Goal: Information Seeking & Learning: Learn about a topic

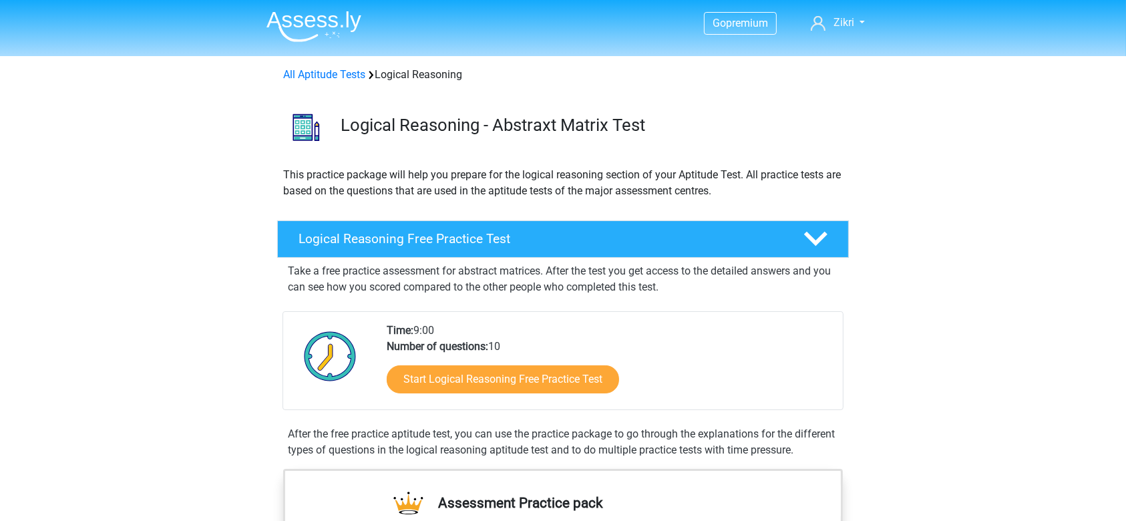
click at [325, 7] on li at bounding box center [309, 23] width 106 height 37
click at [323, 17] on img at bounding box center [313, 26] width 95 height 31
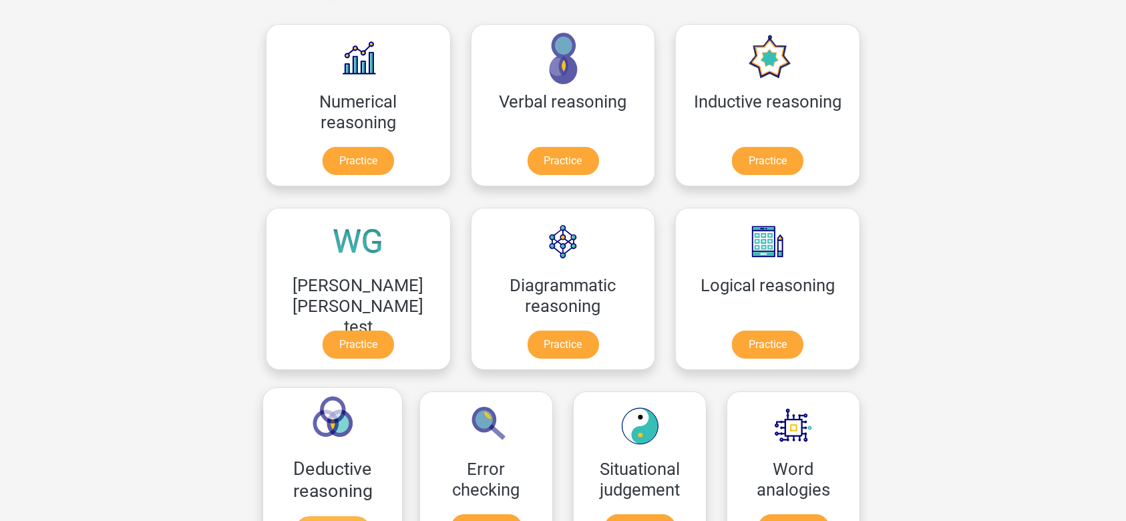
scroll to position [198, 0]
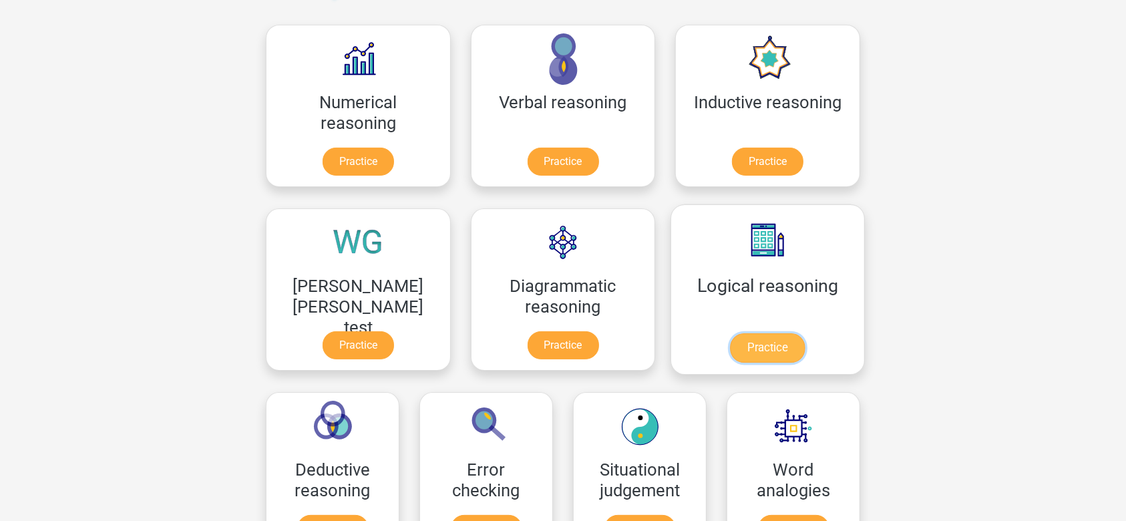
click at [730, 333] on link "Practice" at bounding box center [767, 347] width 75 height 29
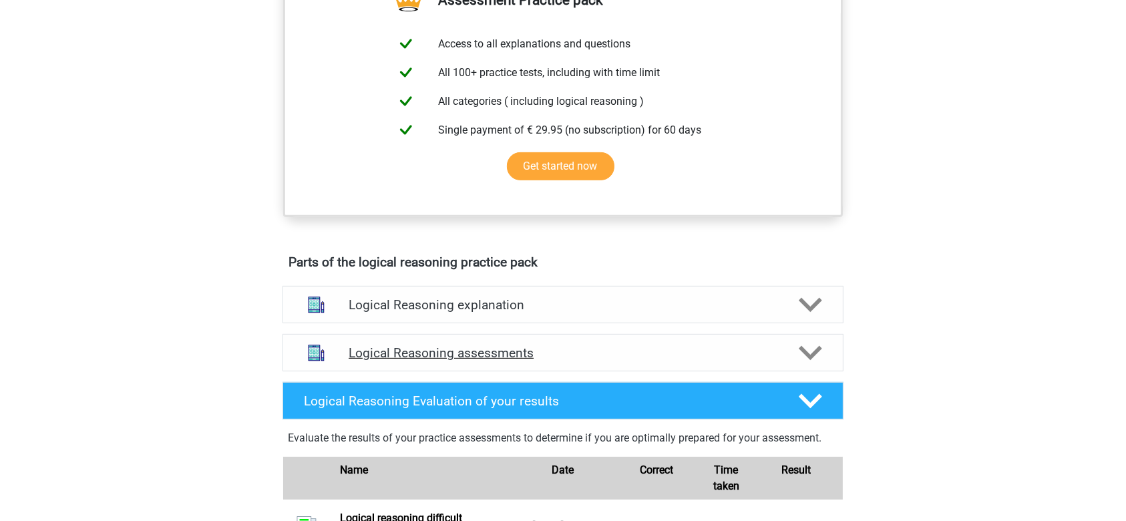
scroll to position [502, 0]
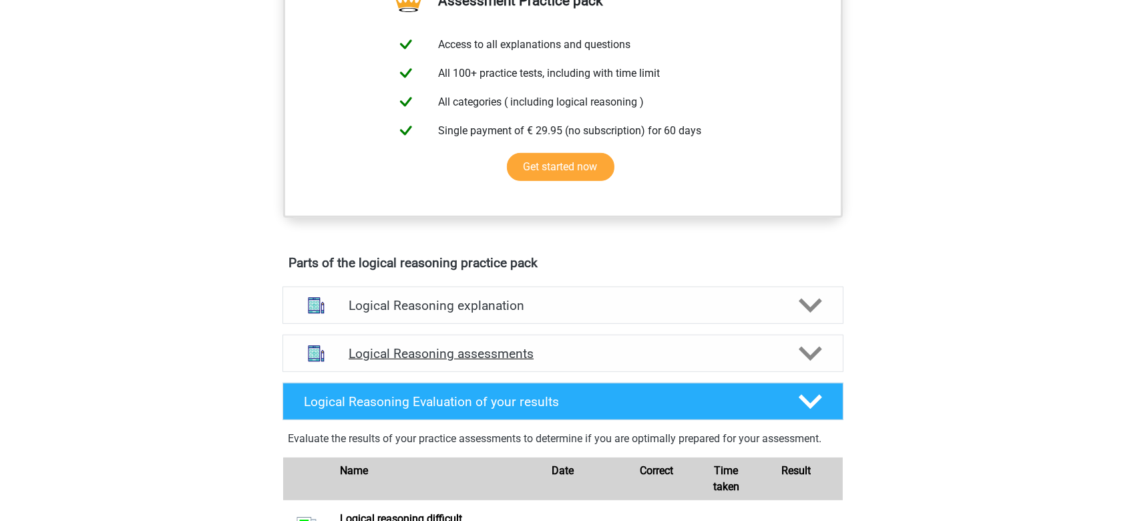
click at [641, 361] on h4 "Logical Reasoning assessments" at bounding box center [563, 353] width 429 height 15
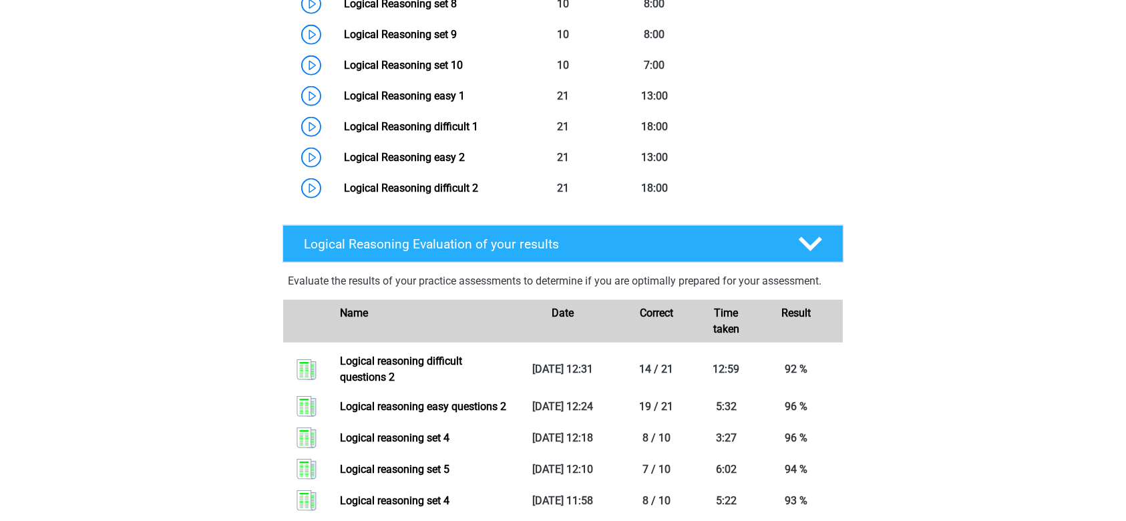
scroll to position [1185, 0]
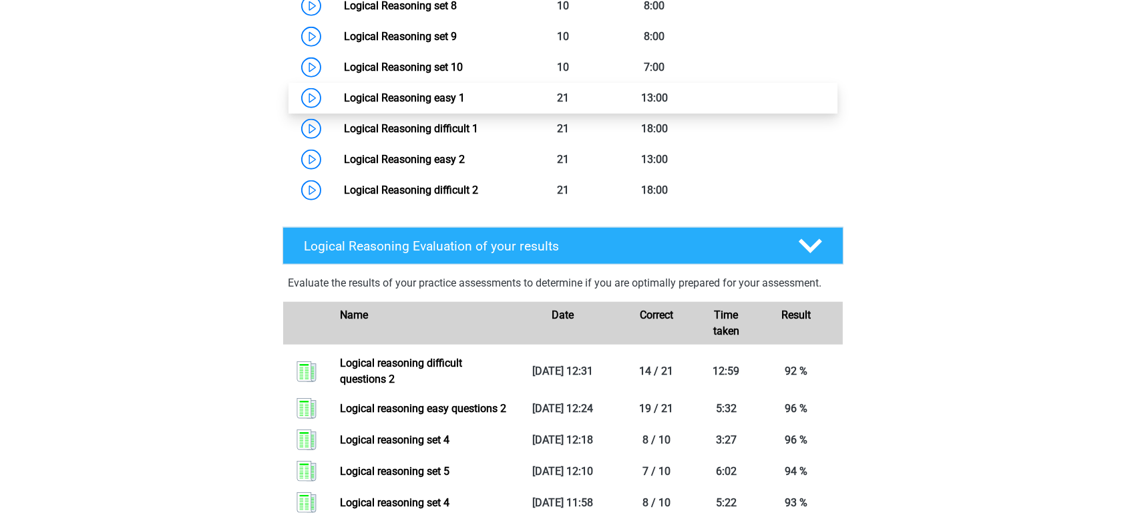
click at [465, 104] on link "Logical Reasoning easy 1" at bounding box center [404, 97] width 121 height 13
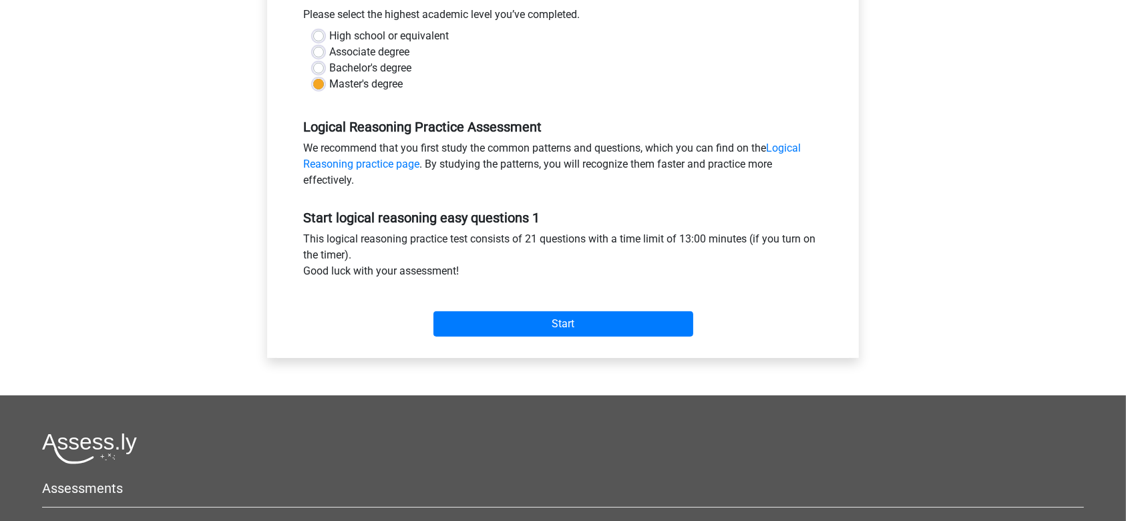
scroll to position [280, 0]
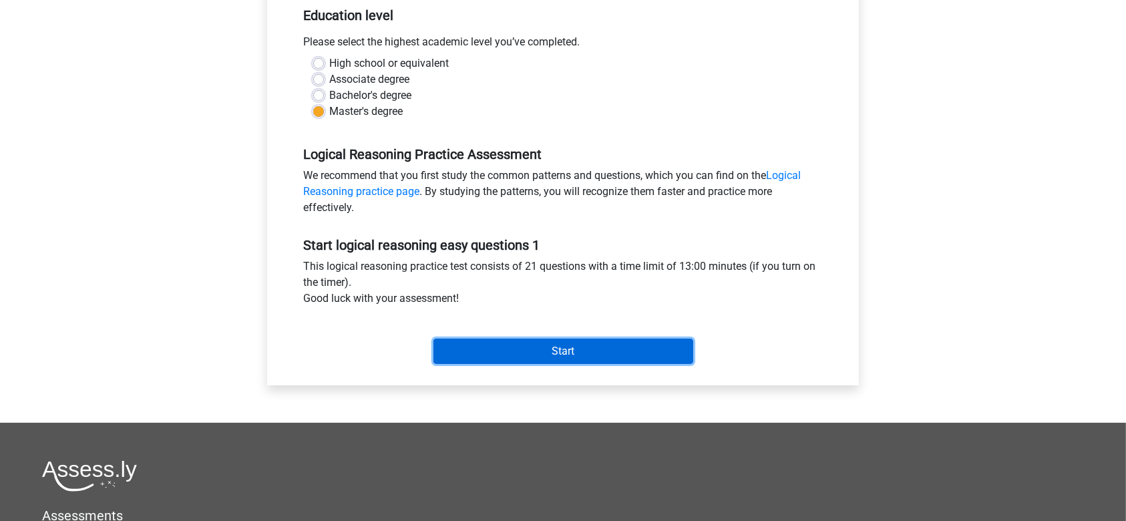
click at [525, 350] on input "Start" at bounding box center [563, 351] width 260 height 25
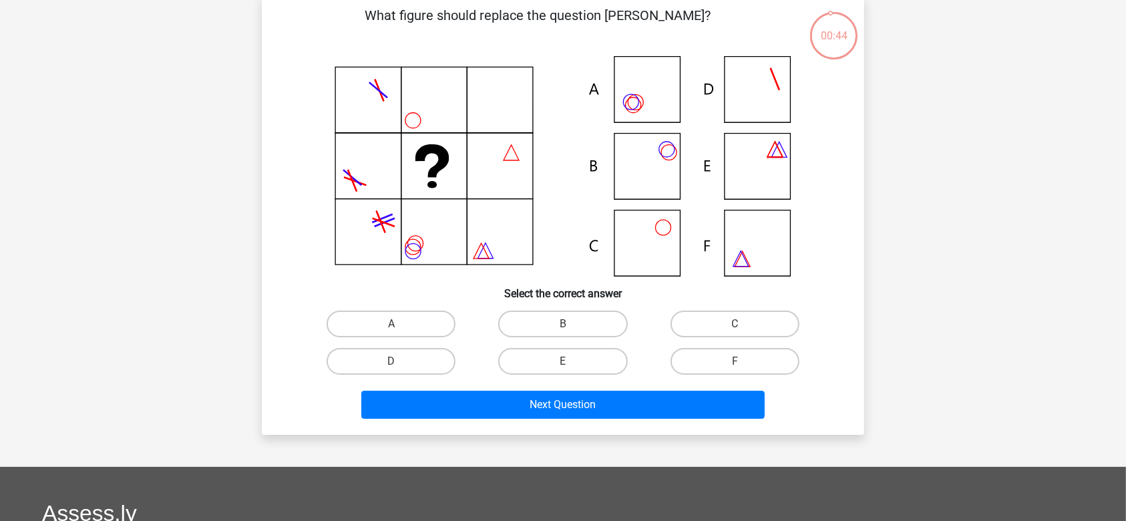
scroll to position [67, 0]
click at [565, 329] on input "B" at bounding box center [567, 327] width 9 height 9
radio input "true"
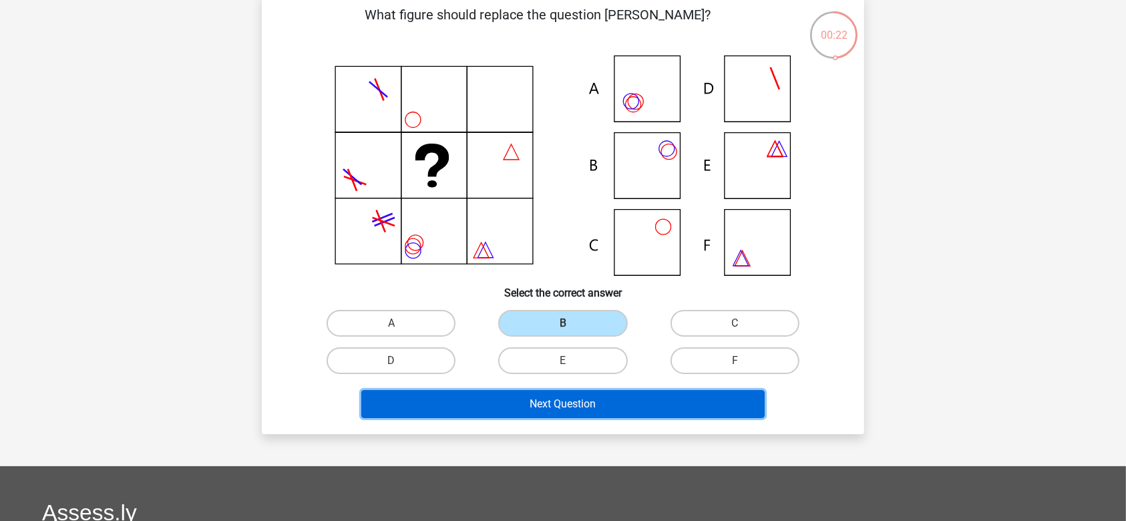
click at [612, 401] on button "Next Question" at bounding box center [563, 404] width 404 height 28
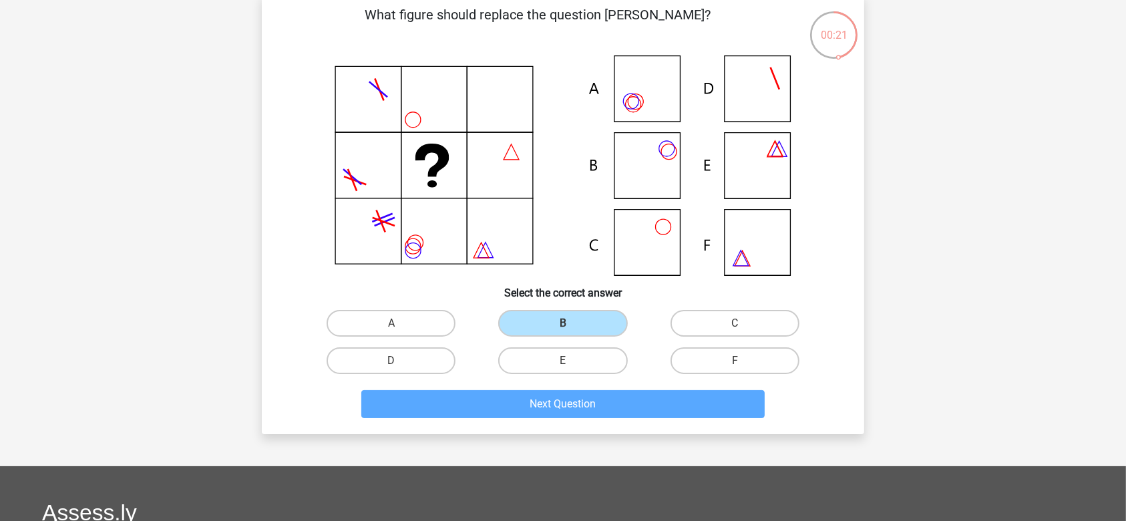
scroll to position [61, 0]
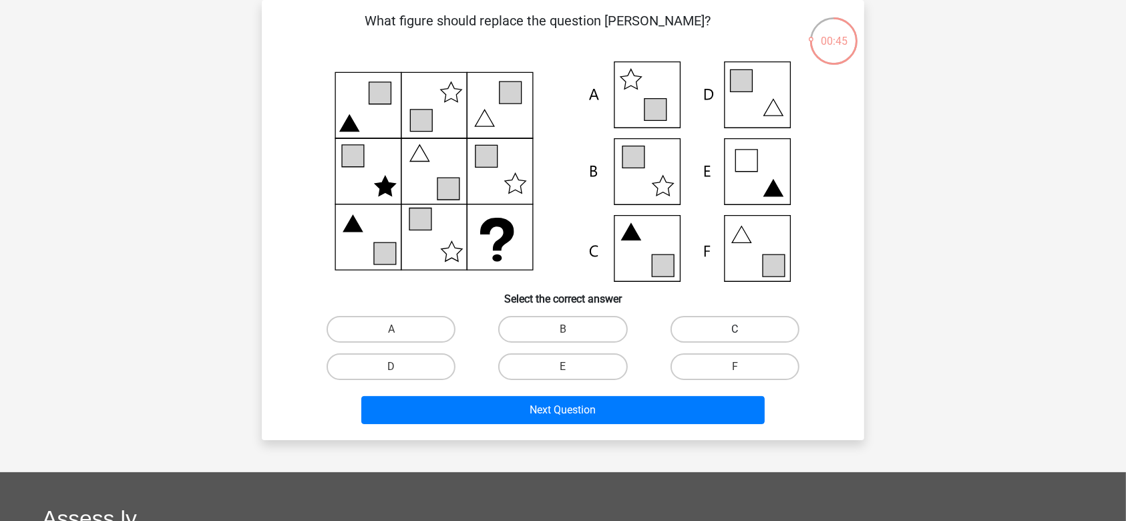
click at [771, 327] on label "C" at bounding box center [734, 329] width 129 height 27
click at [743, 329] on input "C" at bounding box center [739, 333] width 9 height 9
radio input "true"
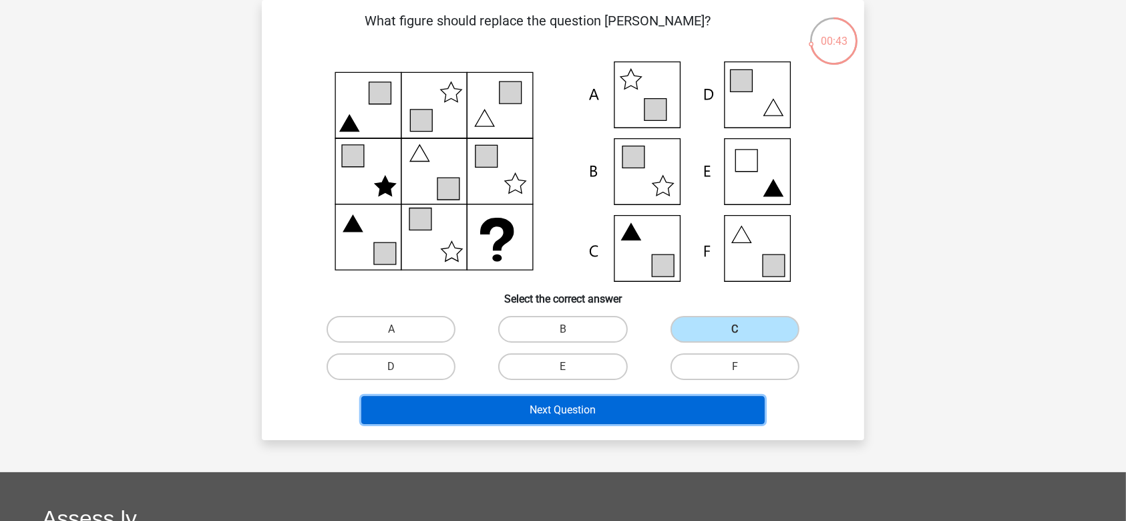
click at [670, 401] on button "Next Question" at bounding box center [563, 410] width 404 height 28
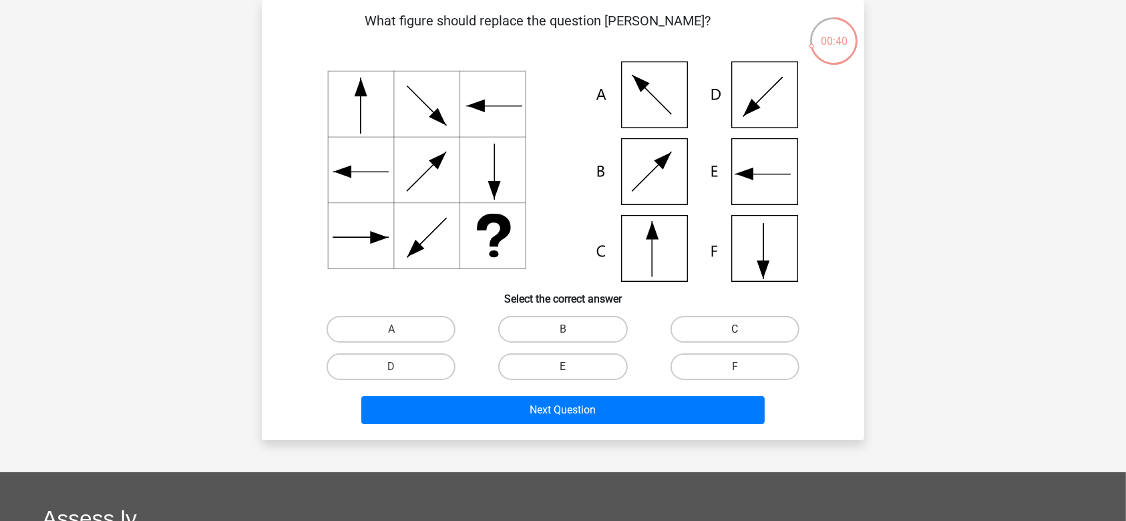
click at [700, 328] on label "C" at bounding box center [734, 329] width 129 height 27
click at [735, 329] on input "C" at bounding box center [739, 333] width 9 height 9
radio input "true"
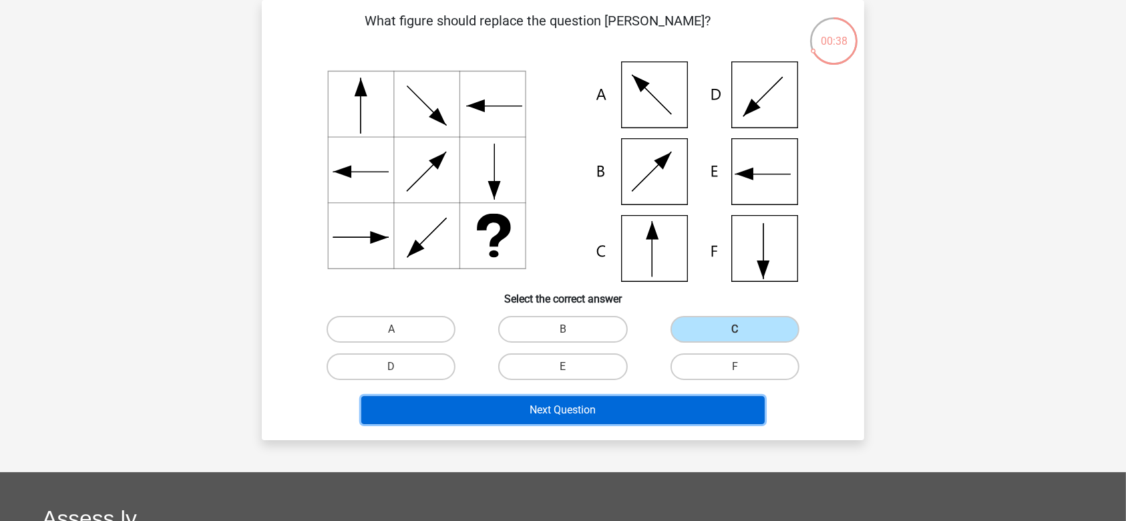
click at [650, 409] on button "Next Question" at bounding box center [563, 410] width 404 height 28
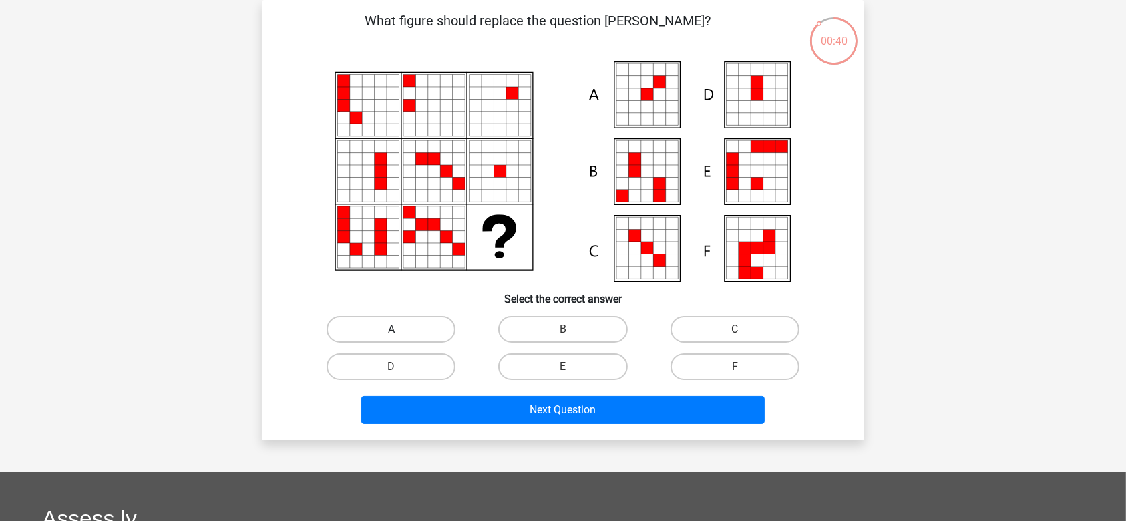
click at [399, 321] on label "A" at bounding box center [391, 329] width 129 height 27
click at [399, 329] on input "A" at bounding box center [395, 333] width 9 height 9
radio input "true"
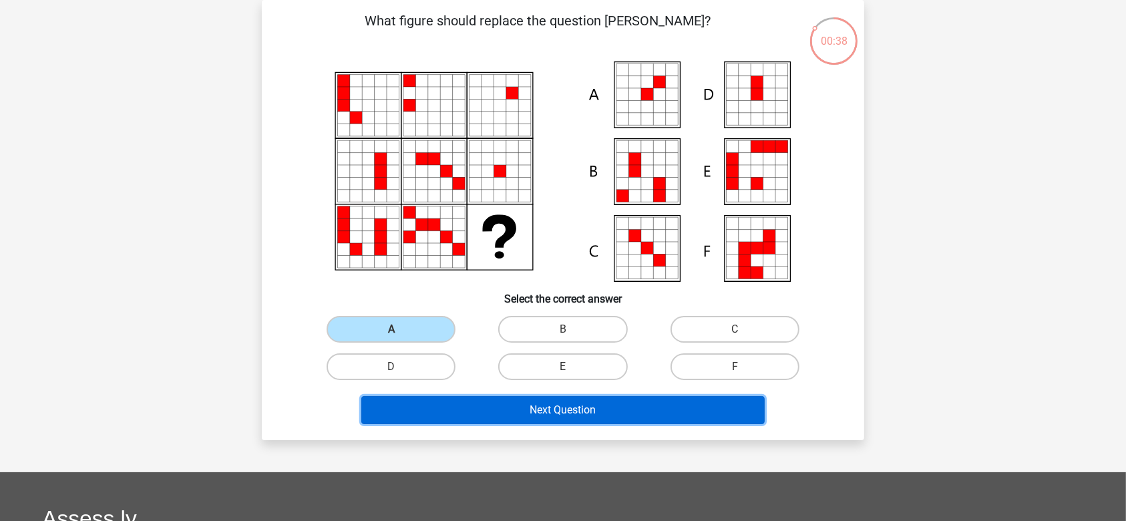
click at [499, 405] on button "Next Question" at bounding box center [563, 410] width 404 height 28
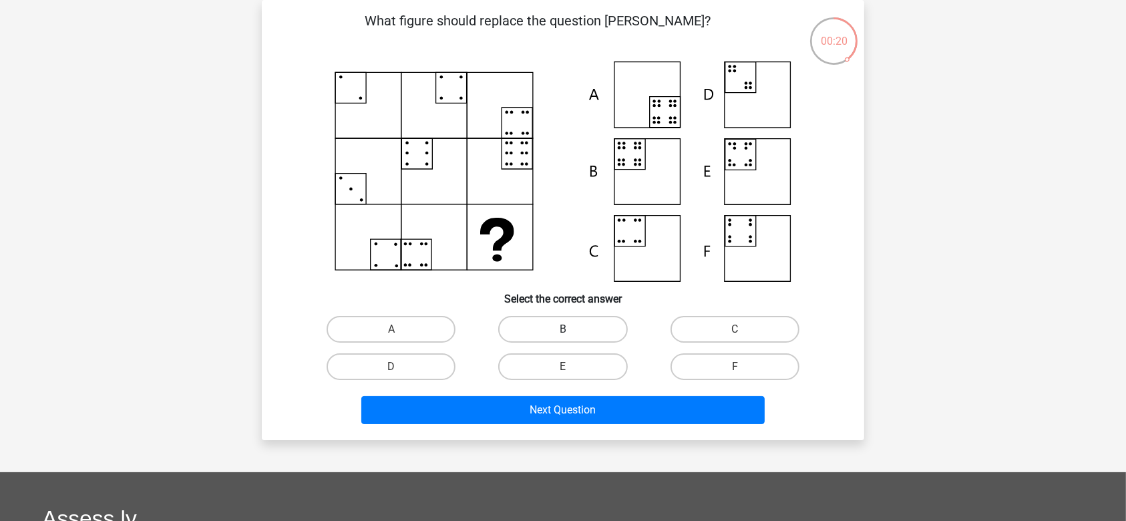
click at [534, 326] on label "B" at bounding box center [562, 329] width 129 height 27
click at [563, 329] on input "B" at bounding box center [567, 333] width 9 height 9
radio input "true"
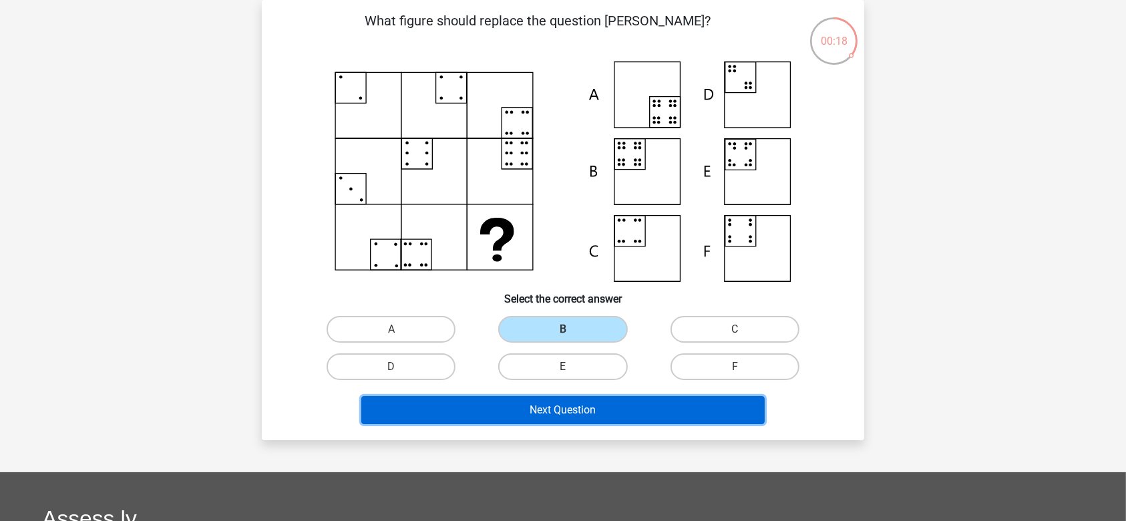
click at [539, 413] on button "Next Question" at bounding box center [563, 410] width 404 height 28
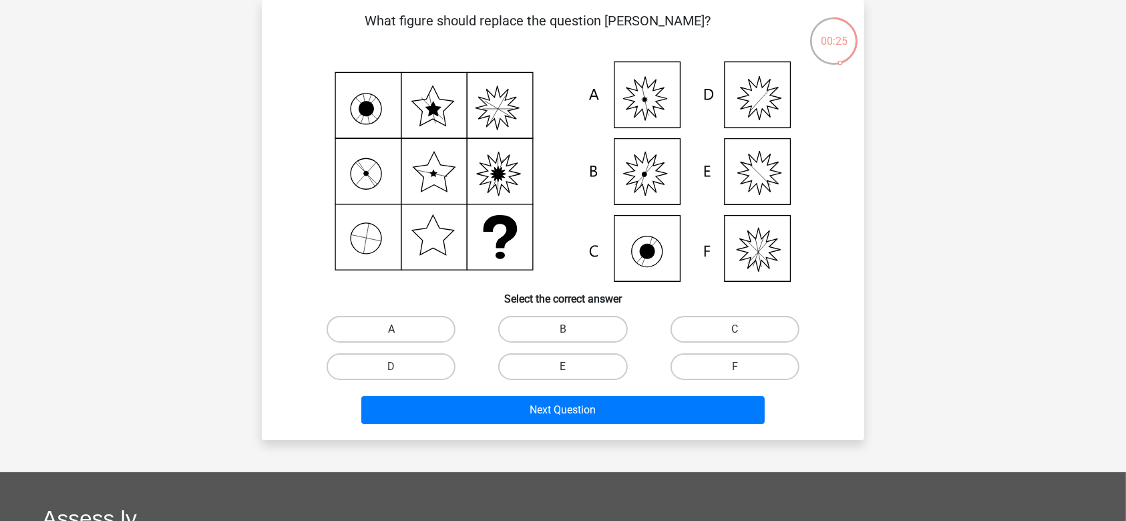
click at [448, 323] on label "A" at bounding box center [391, 329] width 129 height 27
click at [400, 329] on input "A" at bounding box center [395, 333] width 9 height 9
radio input "true"
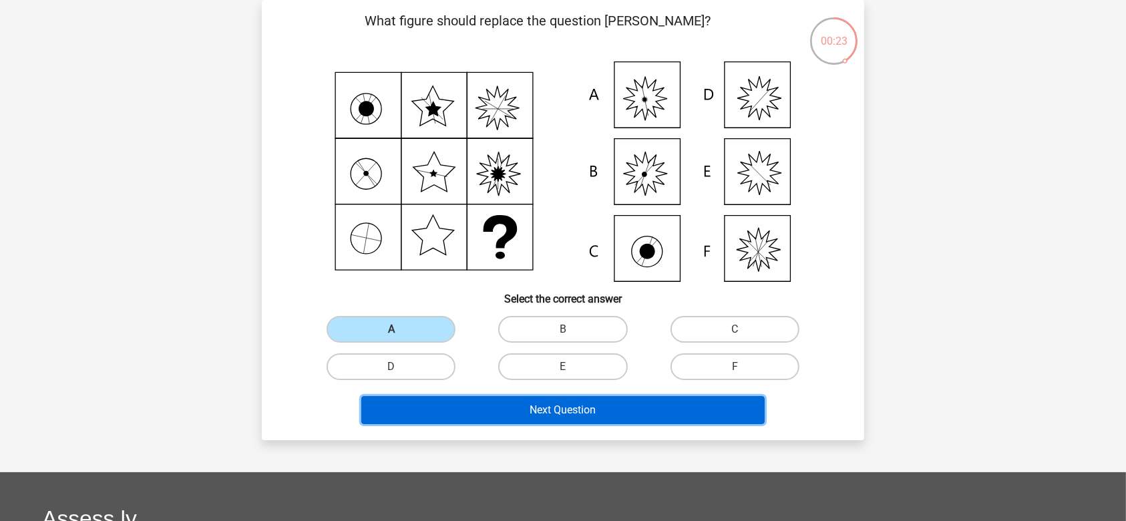
click at [506, 400] on button "Next Question" at bounding box center [563, 410] width 404 height 28
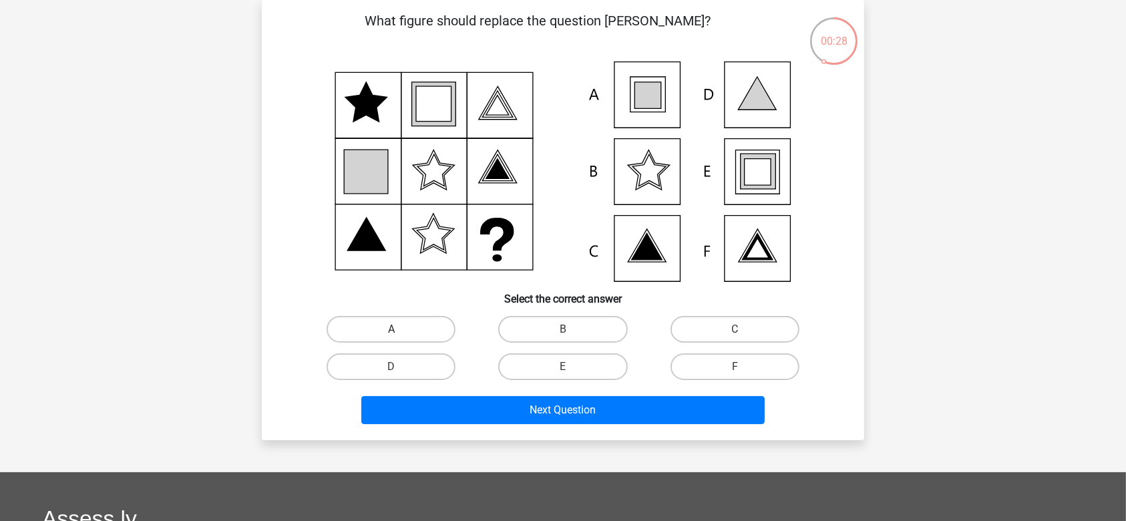
click at [415, 319] on label "A" at bounding box center [391, 329] width 129 height 27
click at [400, 329] on input "A" at bounding box center [395, 333] width 9 height 9
radio input "true"
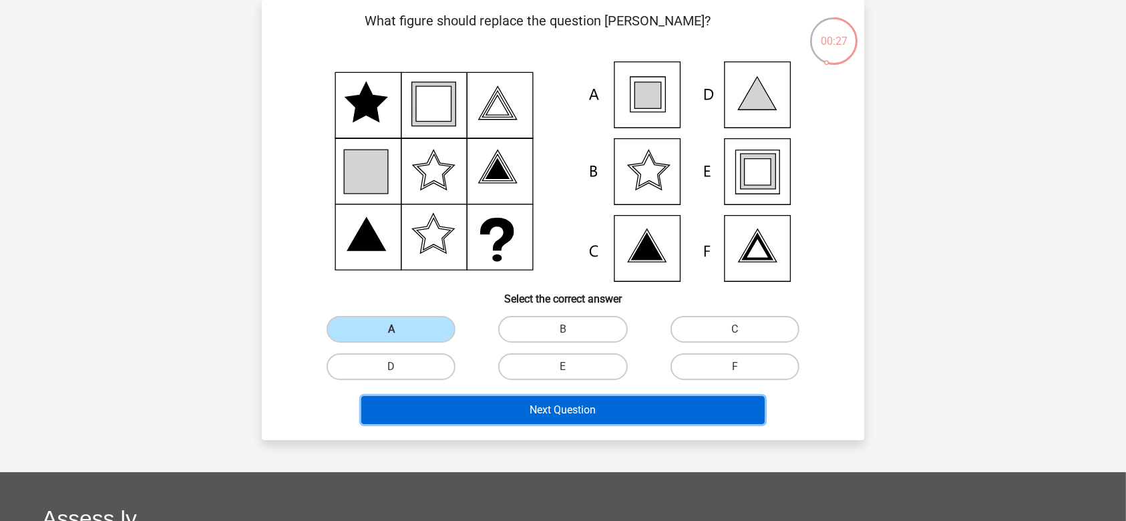
click at [488, 417] on button "Next Question" at bounding box center [563, 410] width 404 height 28
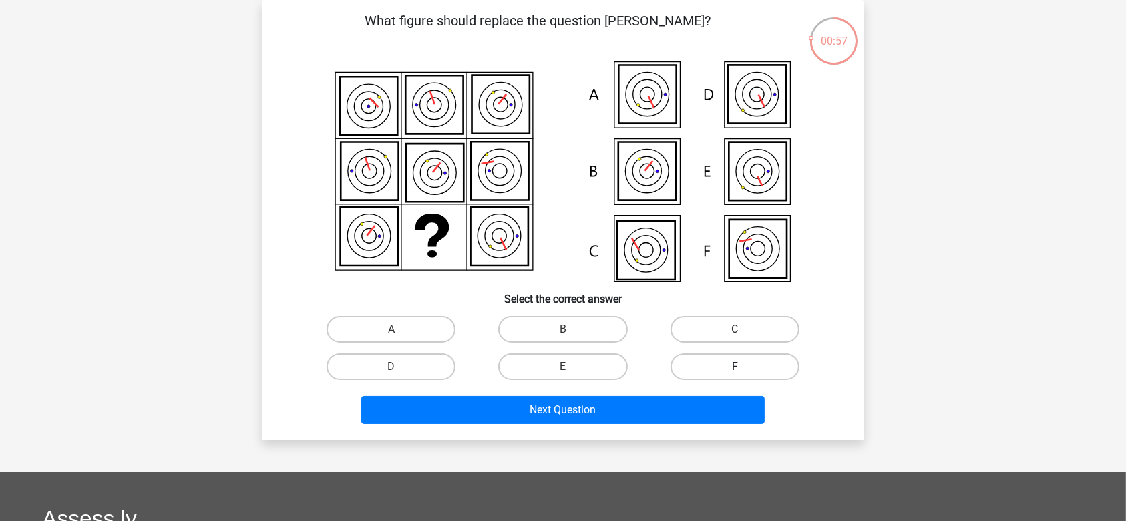
click at [765, 370] on label "F" at bounding box center [734, 366] width 129 height 27
click at [743, 370] on input "F" at bounding box center [739, 371] width 9 height 9
radio input "true"
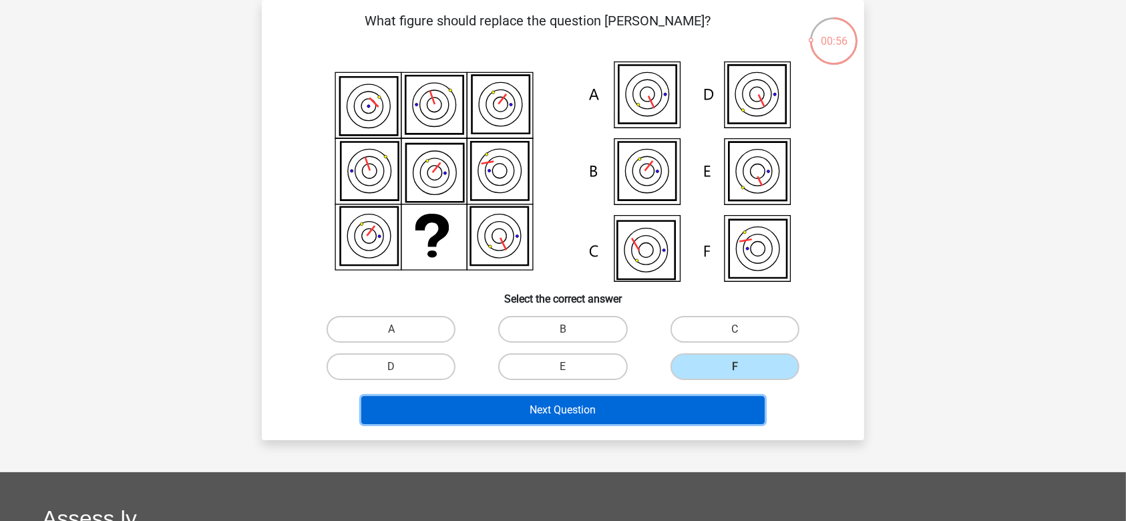
click at [705, 414] on button "Next Question" at bounding box center [563, 410] width 404 height 28
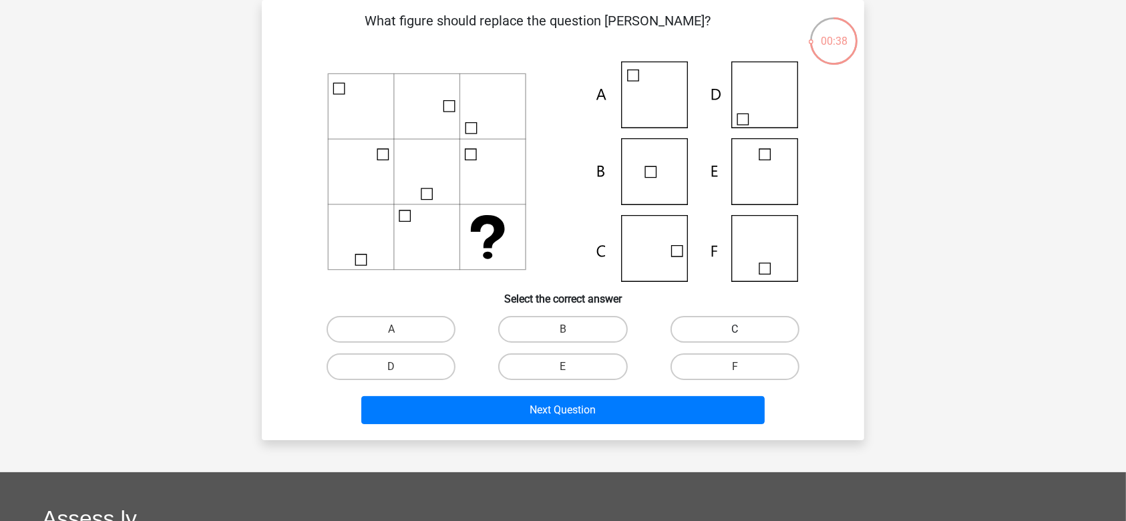
click at [714, 323] on label "C" at bounding box center [734, 329] width 129 height 27
click at [735, 329] on input "C" at bounding box center [739, 333] width 9 height 9
radio input "true"
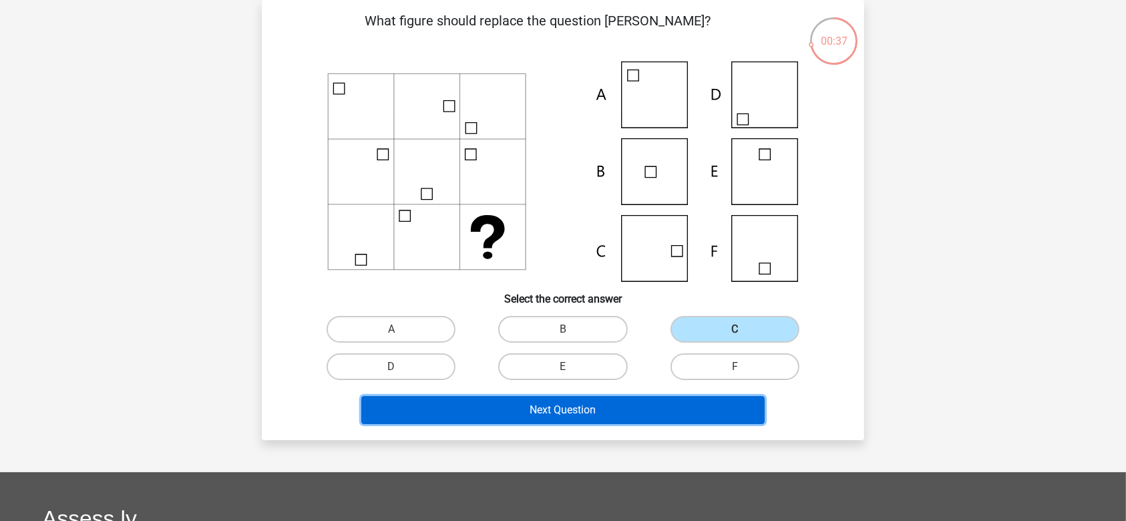
click at [666, 415] on button "Next Question" at bounding box center [563, 410] width 404 height 28
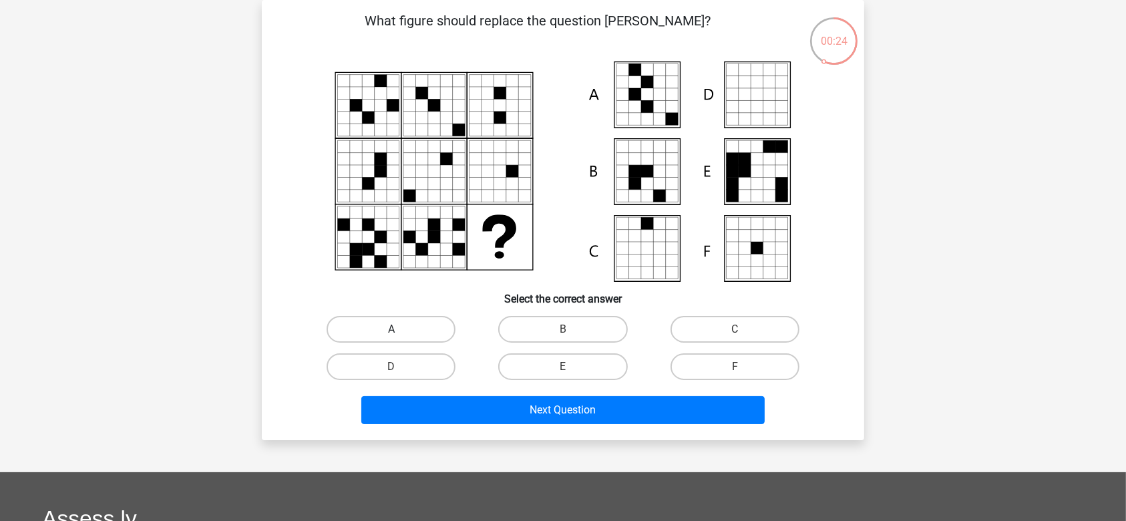
click at [421, 328] on label "A" at bounding box center [391, 329] width 129 height 27
click at [400, 329] on input "A" at bounding box center [395, 333] width 9 height 9
radio input "true"
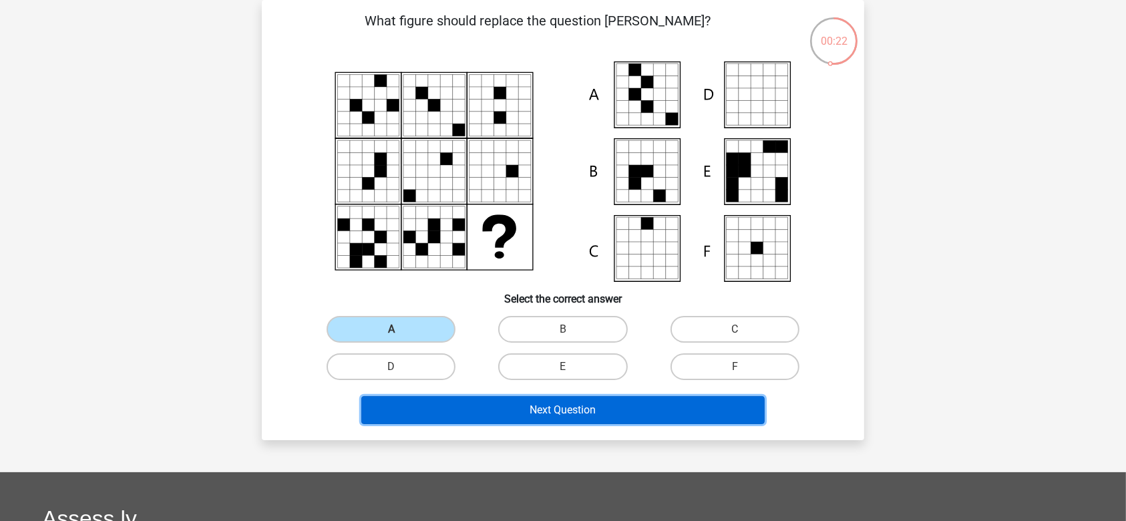
click at [507, 409] on button "Next Question" at bounding box center [563, 410] width 404 height 28
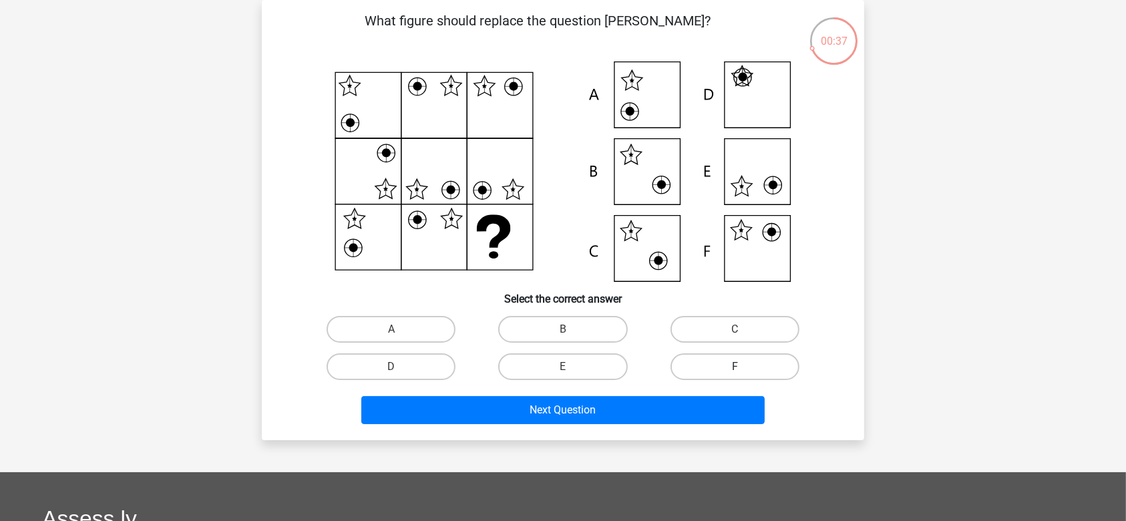
click at [718, 366] on label "F" at bounding box center [734, 366] width 129 height 27
click at [735, 367] on input "F" at bounding box center [739, 371] width 9 height 9
radio input "true"
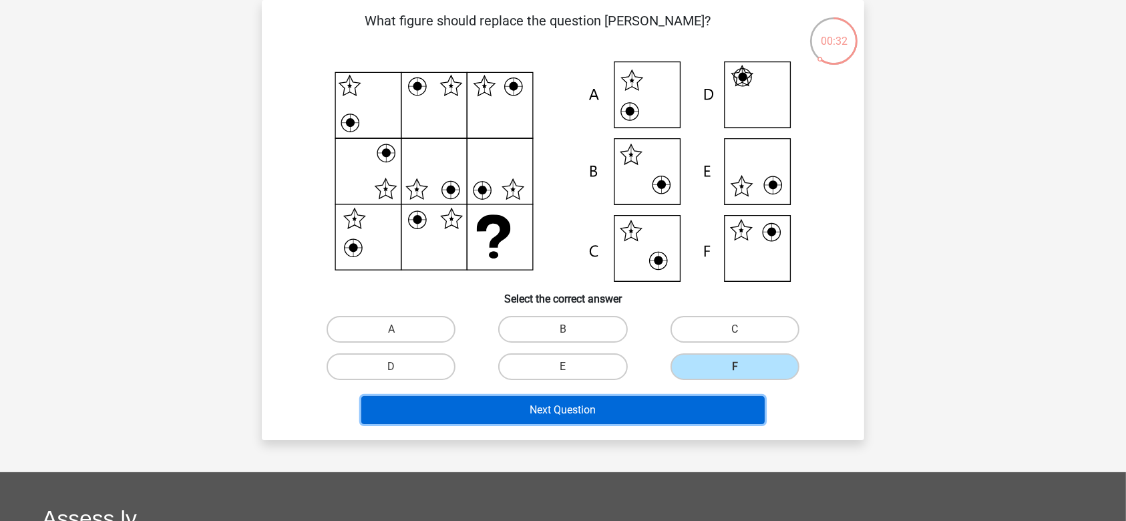
click at [662, 397] on button "Next Question" at bounding box center [563, 410] width 404 height 28
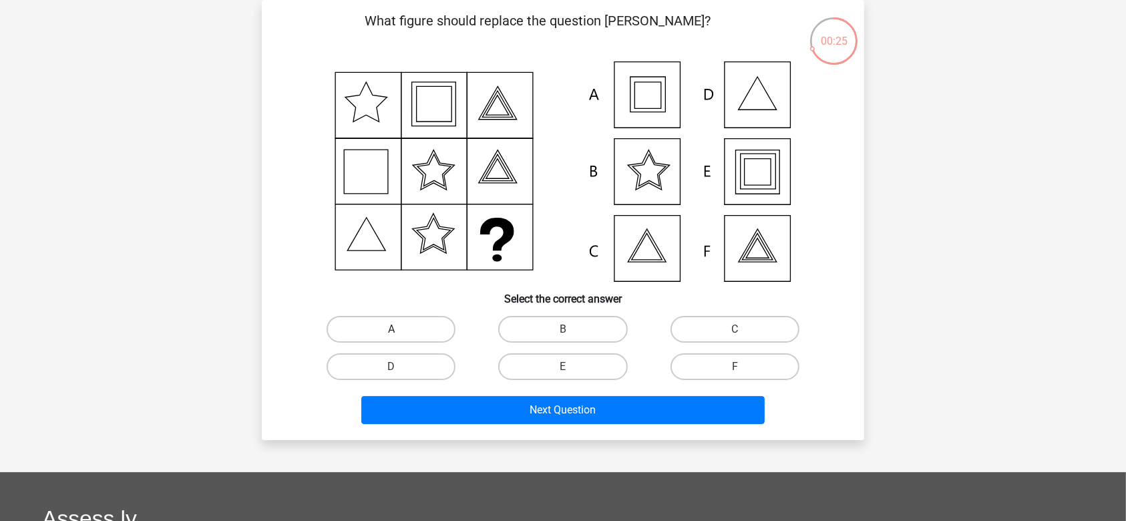
click at [370, 322] on label "A" at bounding box center [391, 329] width 129 height 27
click at [391, 329] on input "A" at bounding box center [395, 333] width 9 height 9
radio input "true"
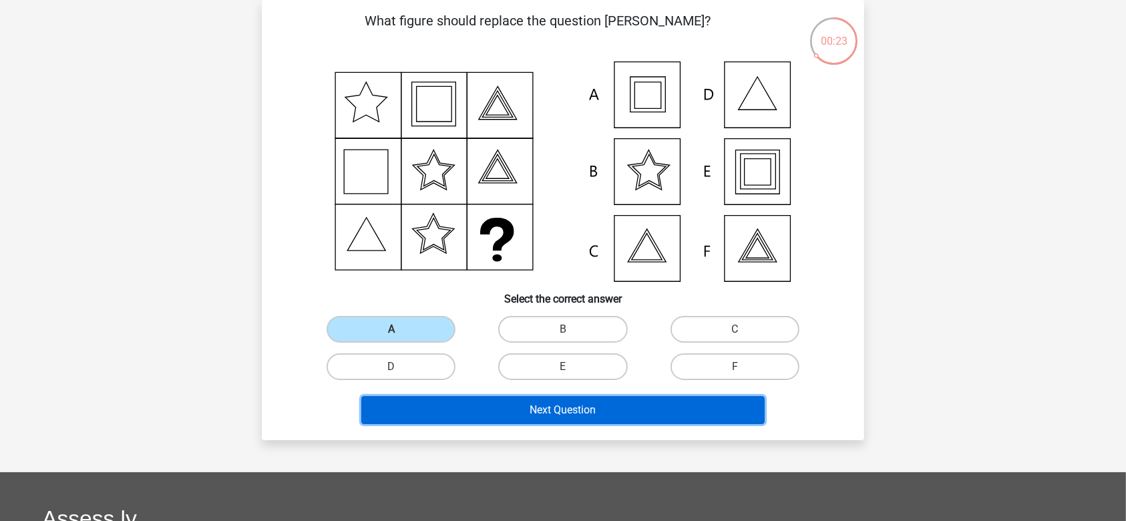
click at [473, 407] on button "Next Question" at bounding box center [563, 410] width 404 height 28
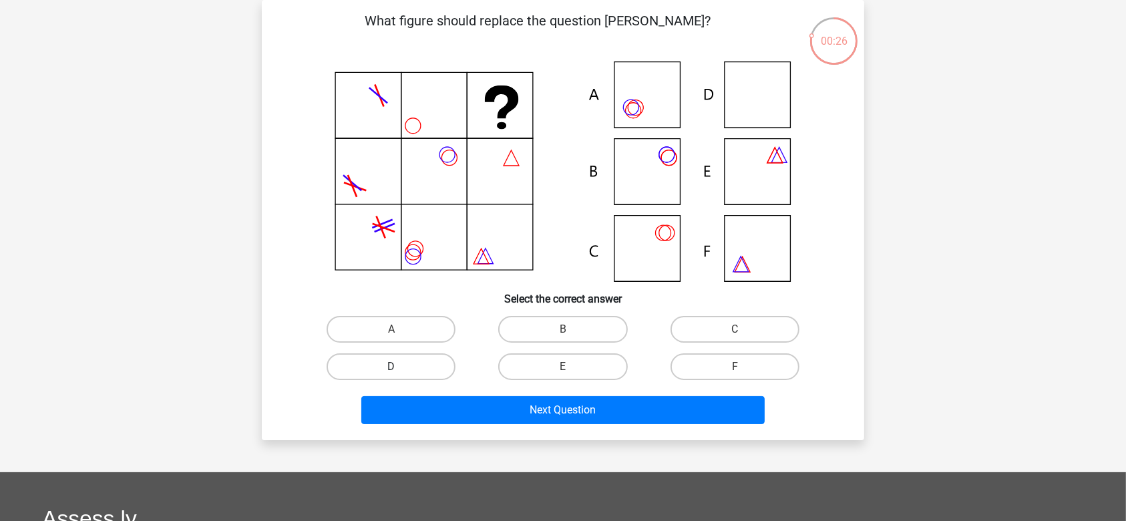
click at [403, 366] on label "D" at bounding box center [391, 366] width 129 height 27
click at [400, 367] on input "D" at bounding box center [395, 371] width 9 height 9
radio input "true"
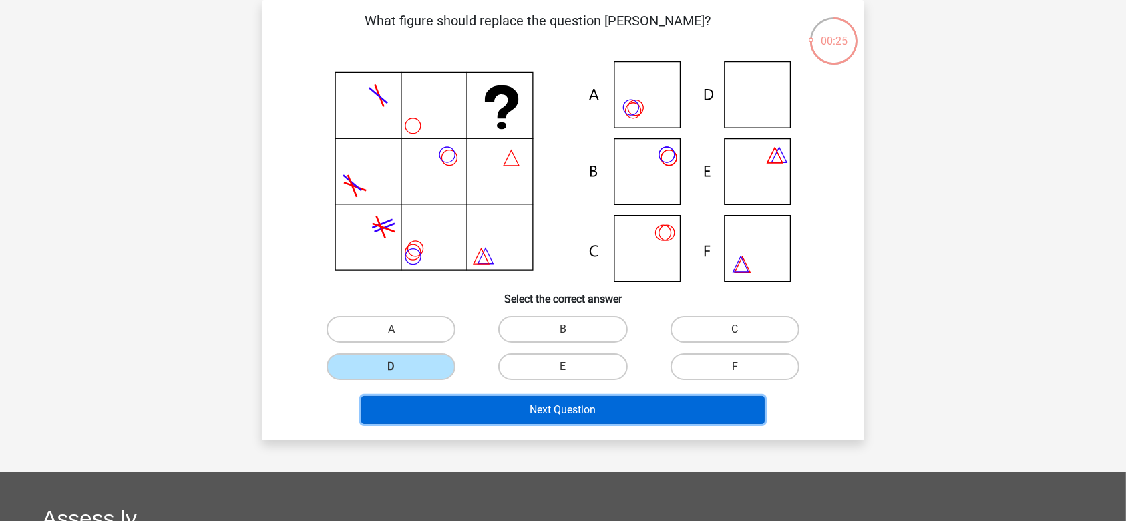
click at [426, 412] on button "Next Question" at bounding box center [563, 410] width 404 height 28
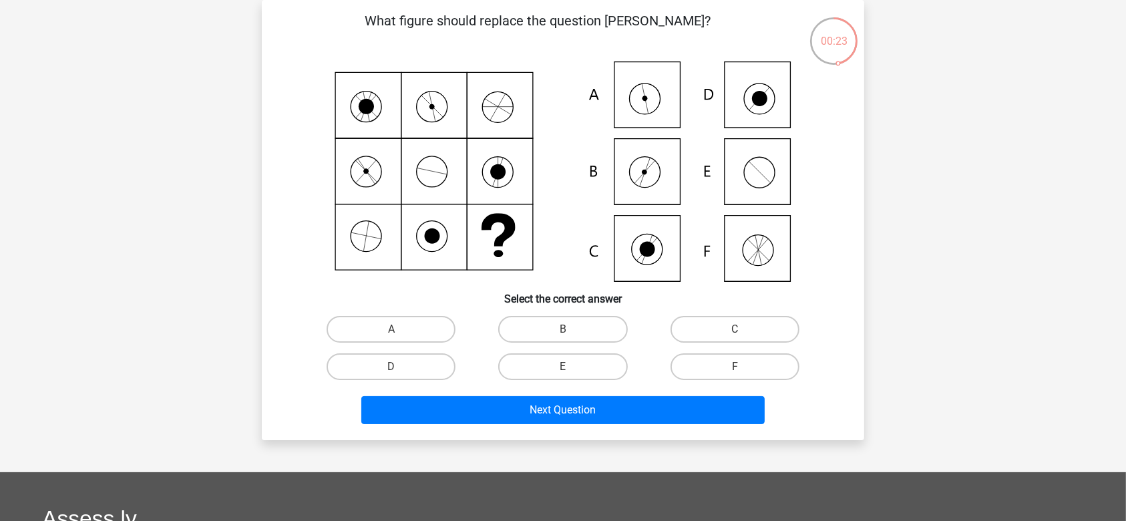
click at [421, 303] on h6 "Select the correct answer" at bounding box center [563, 293] width 560 height 23
click at [442, 327] on label "A" at bounding box center [391, 329] width 129 height 27
click at [400, 329] on input "A" at bounding box center [395, 333] width 9 height 9
radio input "true"
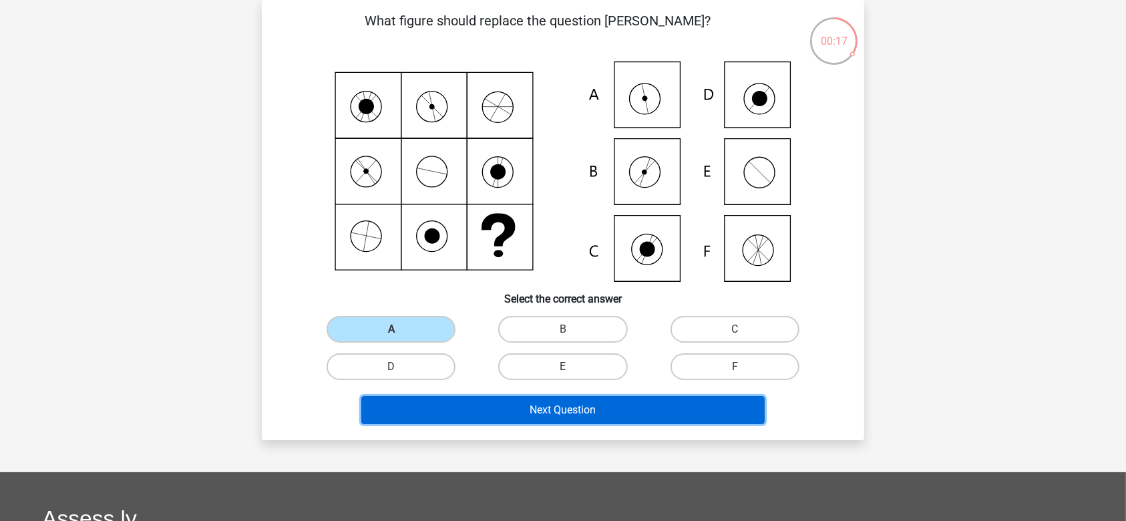
click at [481, 401] on button "Next Question" at bounding box center [563, 410] width 404 height 28
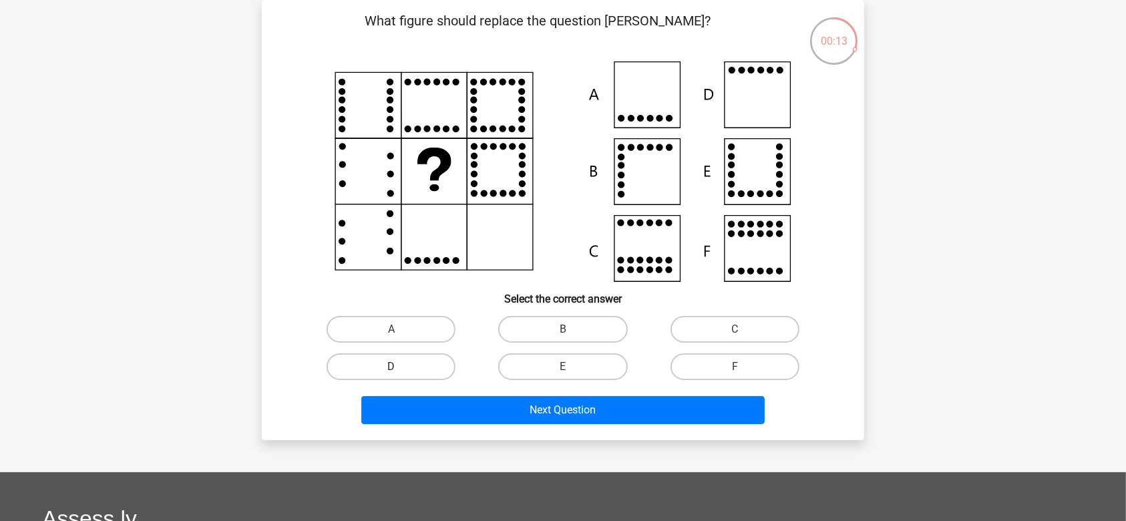
click at [390, 357] on label "D" at bounding box center [391, 366] width 129 height 27
click at [391, 367] on input "D" at bounding box center [395, 371] width 9 height 9
radio input "true"
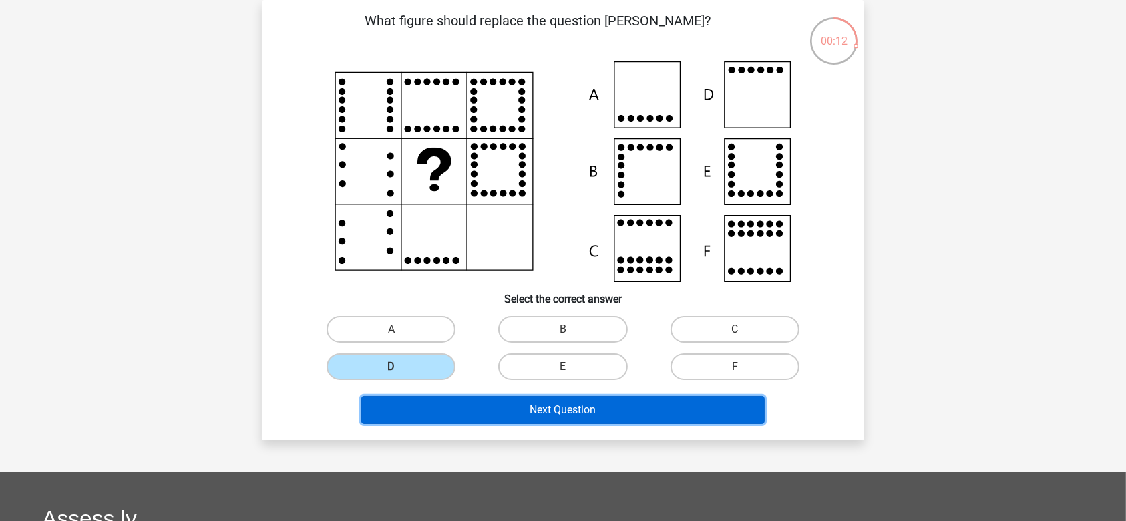
click at [466, 409] on button "Next Question" at bounding box center [563, 410] width 404 height 28
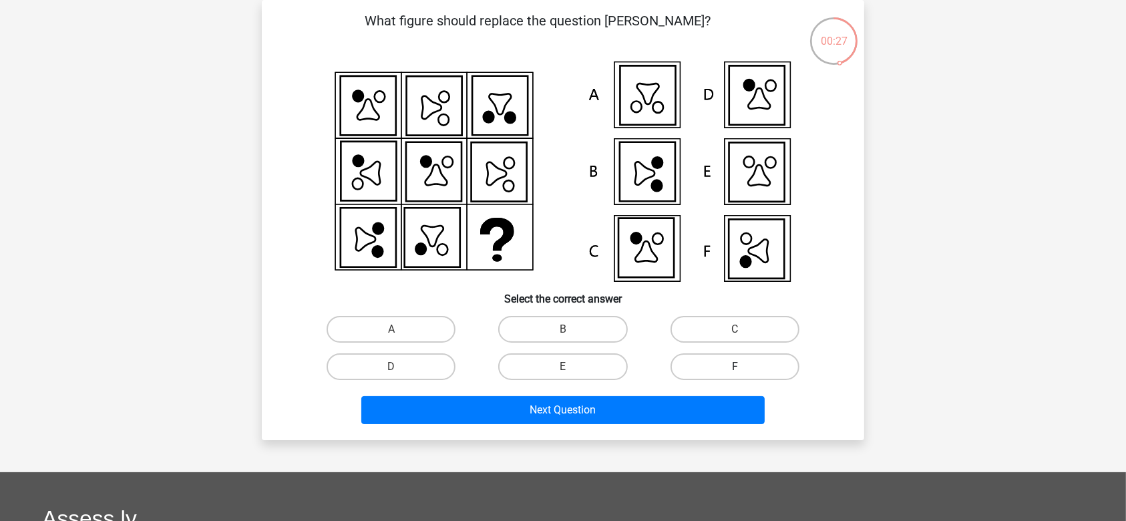
click at [735, 361] on label "F" at bounding box center [734, 366] width 129 height 27
click at [735, 367] on input "F" at bounding box center [739, 371] width 9 height 9
radio input "true"
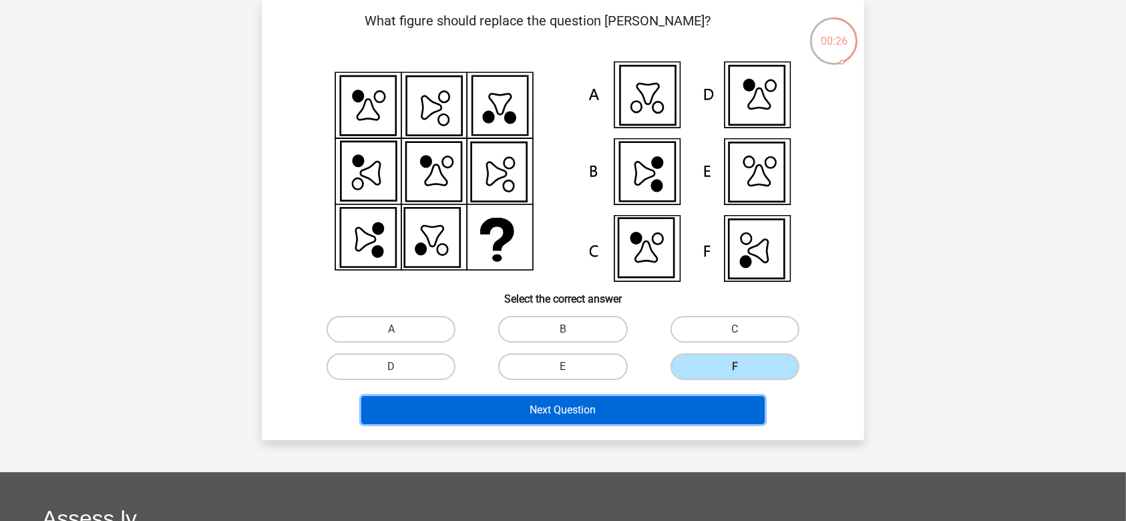
click at [704, 403] on button "Next Question" at bounding box center [563, 410] width 404 height 28
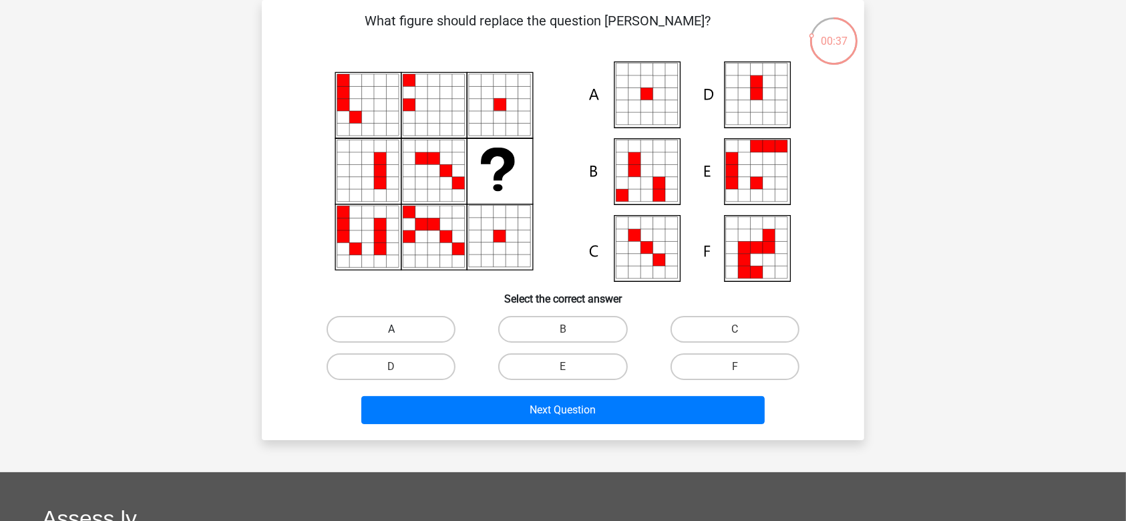
click at [429, 318] on label "A" at bounding box center [391, 329] width 129 height 27
click at [400, 329] on input "A" at bounding box center [395, 333] width 9 height 9
radio input "true"
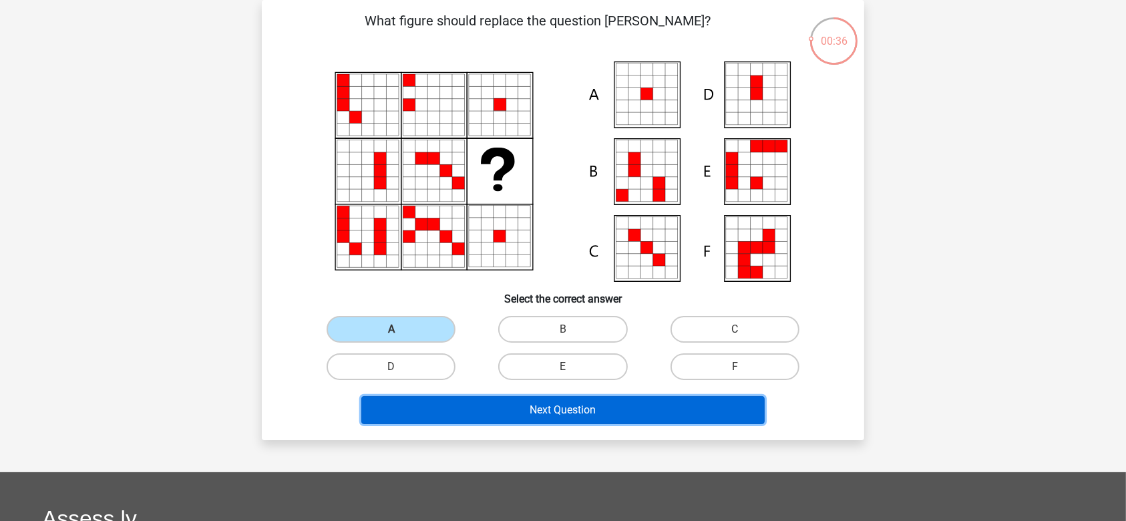
click at [492, 403] on button "Next Question" at bounding box center [563, 410] width 404 height 28
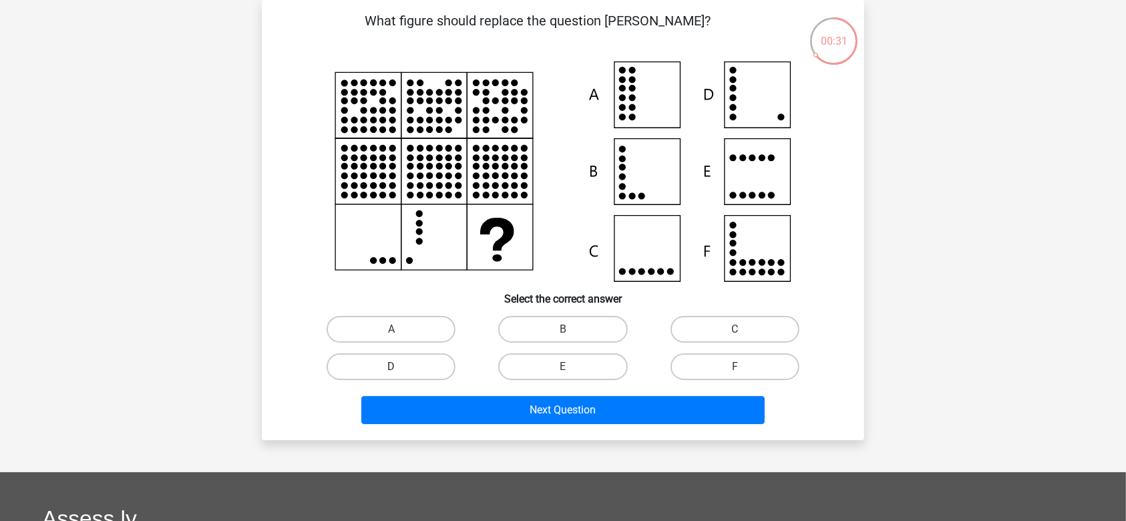
click at [377, 361] on label "D" at bounding box center [391, 366] width 129 height 27
click at [391, 367] on input "D" at bounding box center [395, 371] width 9 height 9
radio input "true"
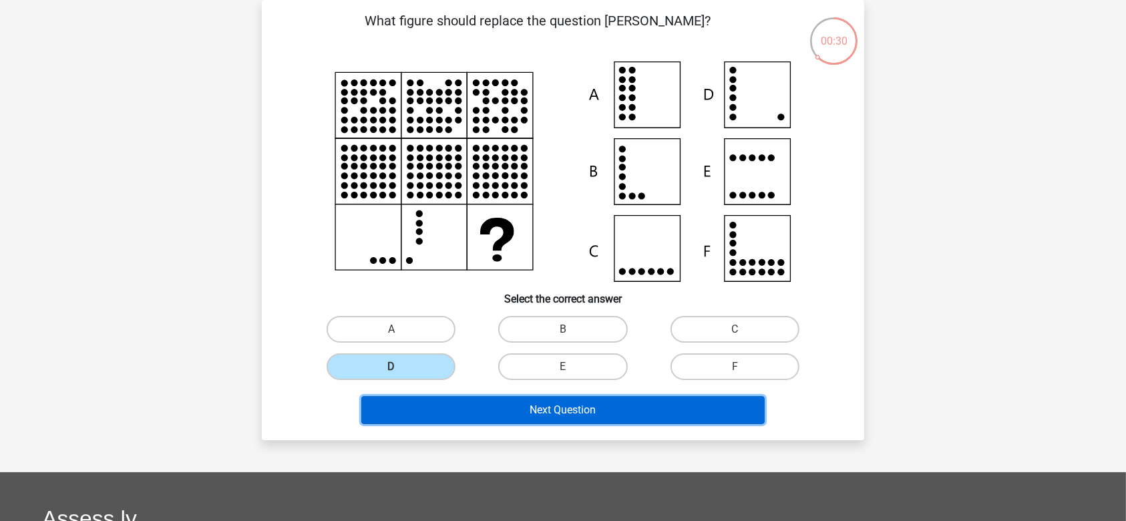
click at [451, 403] on button "Next Question" at bounding box center [563, 410] width 404 height 28
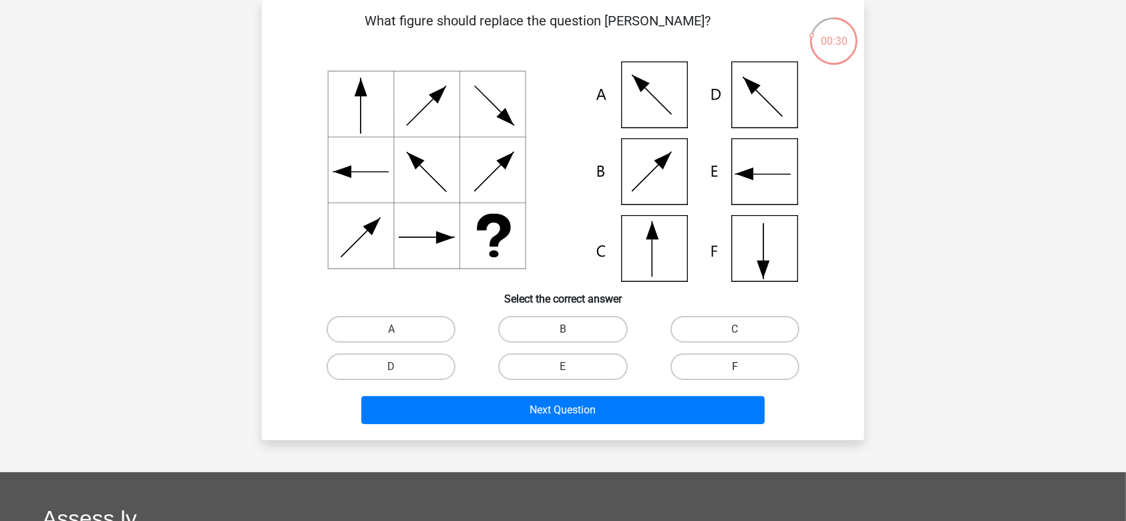
click at [748, 370] on label "F" at bounding box center [734, 366] width 129 height 27
click at [743, 370] on input "F" at bounding box center [739, 371] width 9 height 9
radio input "true"
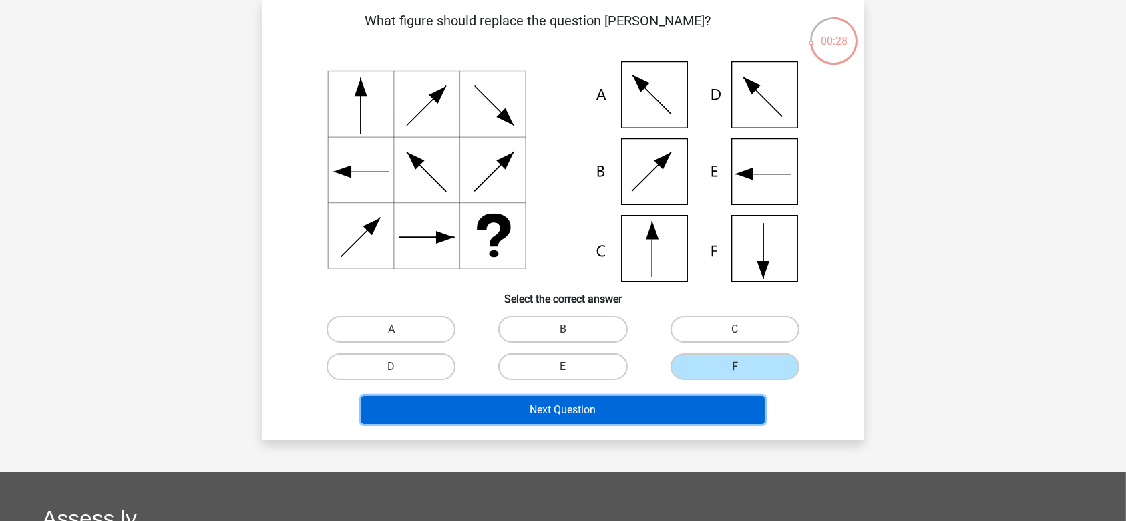
click at [699, 409] on button "Next Question" at bounding box center [563, 410] width 404 height 28
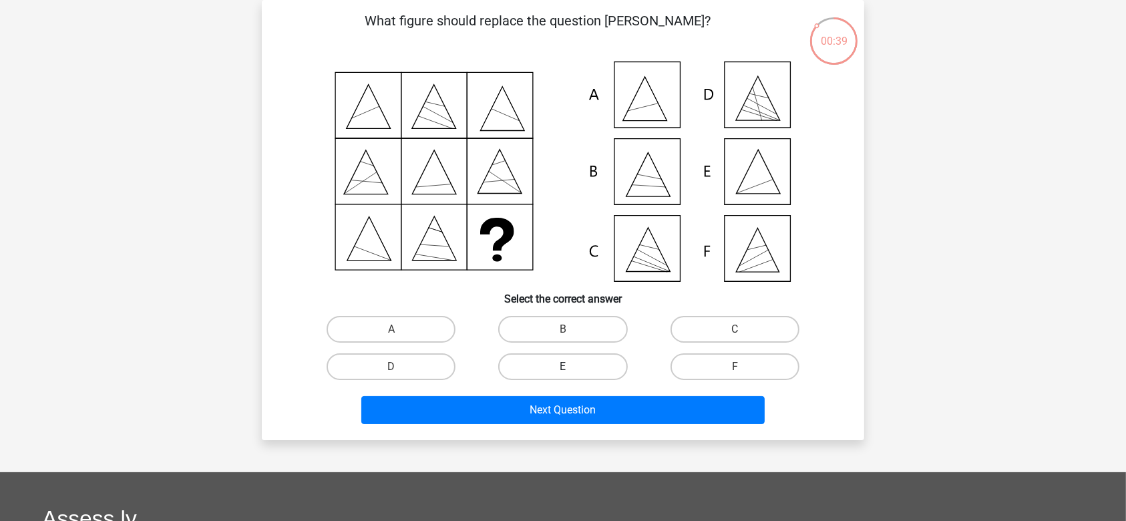
click at [579, 366] on label "E" at bounding box center [562, 366] width 129 height 27
click at [572, 367] on input "E" at bounding box center [567, 371] width 9 height 9
radio input "true"
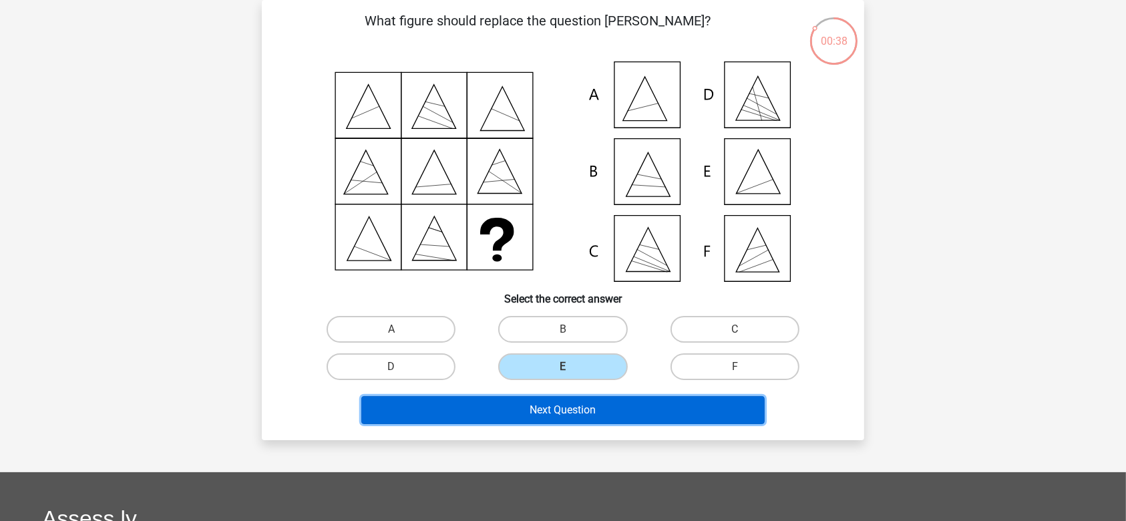
click at [574, 407] on button "Next Question" at bounding box center [563, 410] width 404 height 28
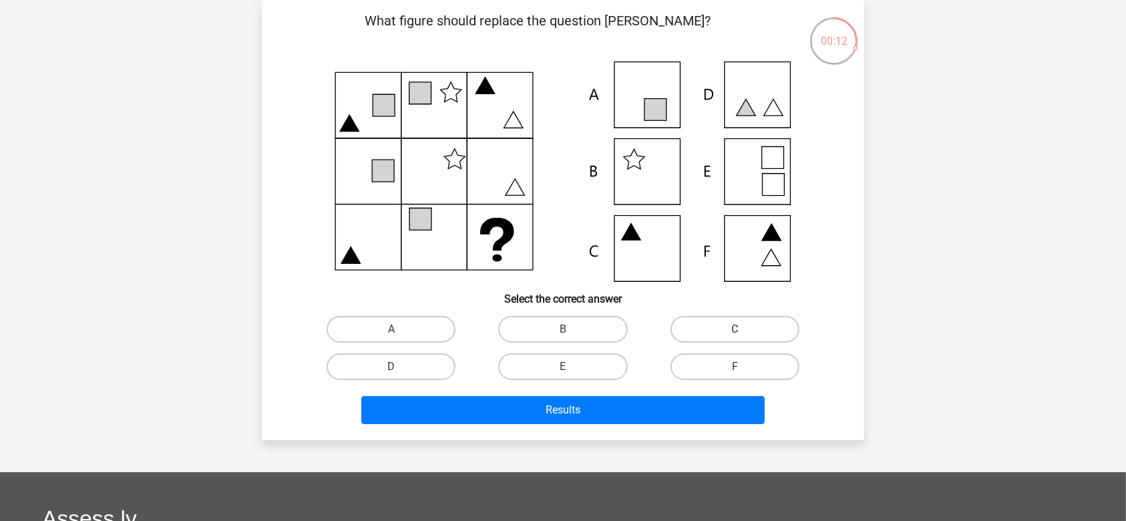
click at [724, 339] on label "C" at bounding box center [734, 329] width 129 height 27
click at [735, 338] on input "C" at bounding box center [739, 333] width 9 height 9
radio input "true"
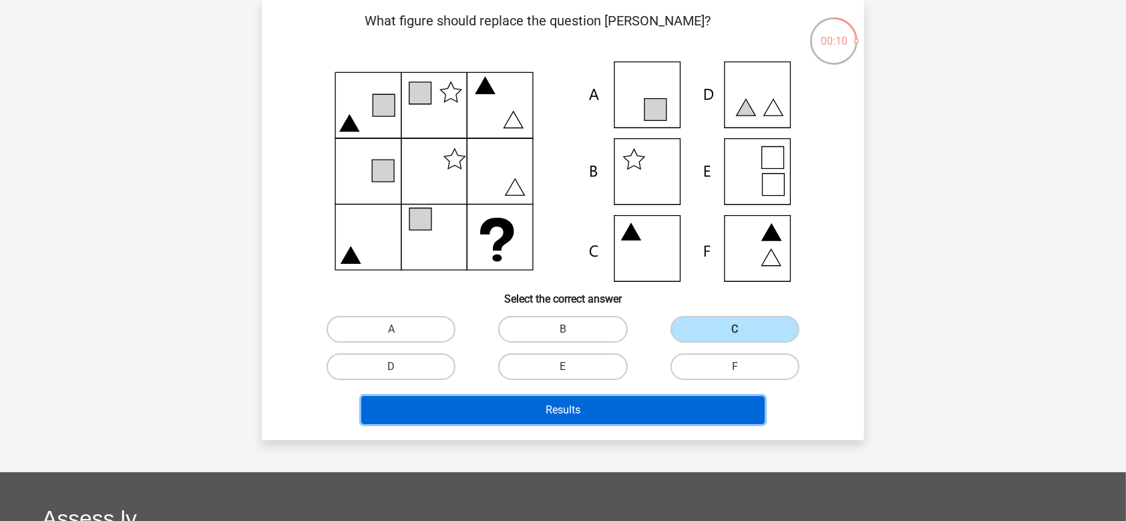
click at [675, 420] on button "Results" at bounding box center [563, 410] width 404 height 28
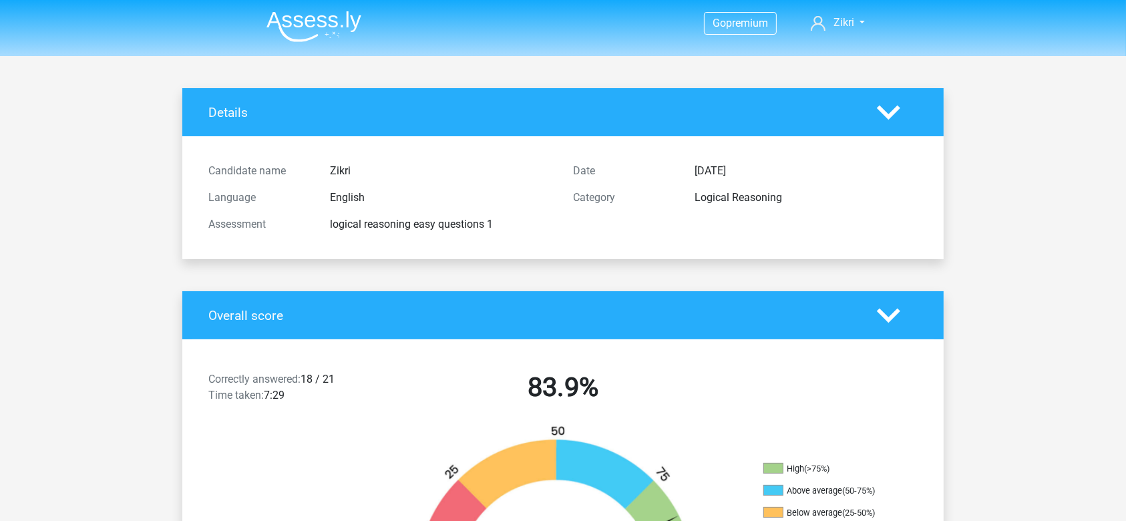
click at [332, 21] on img at bounding box center [313, 26] width 95 height 31
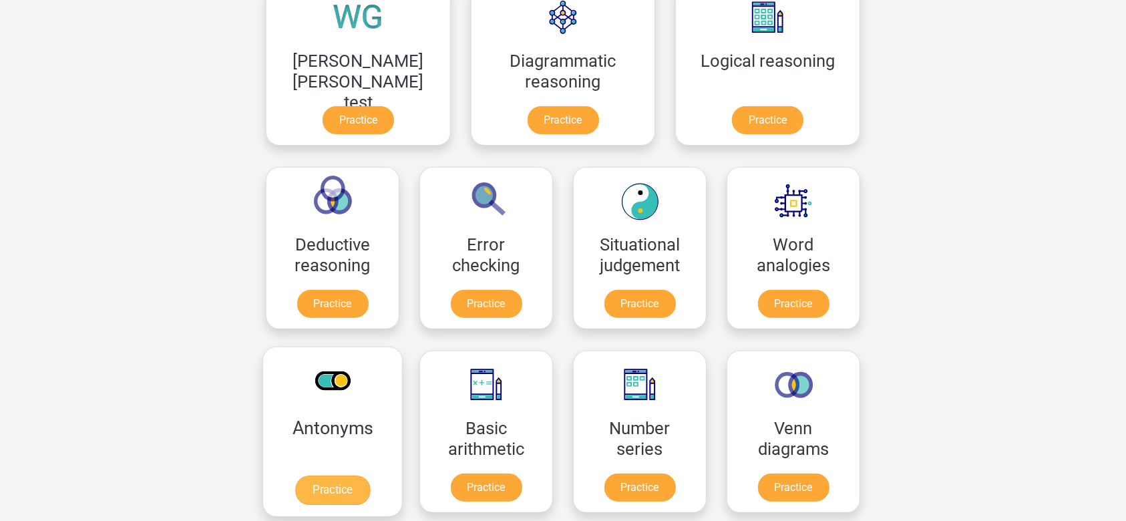
scroll to position [482, 0]
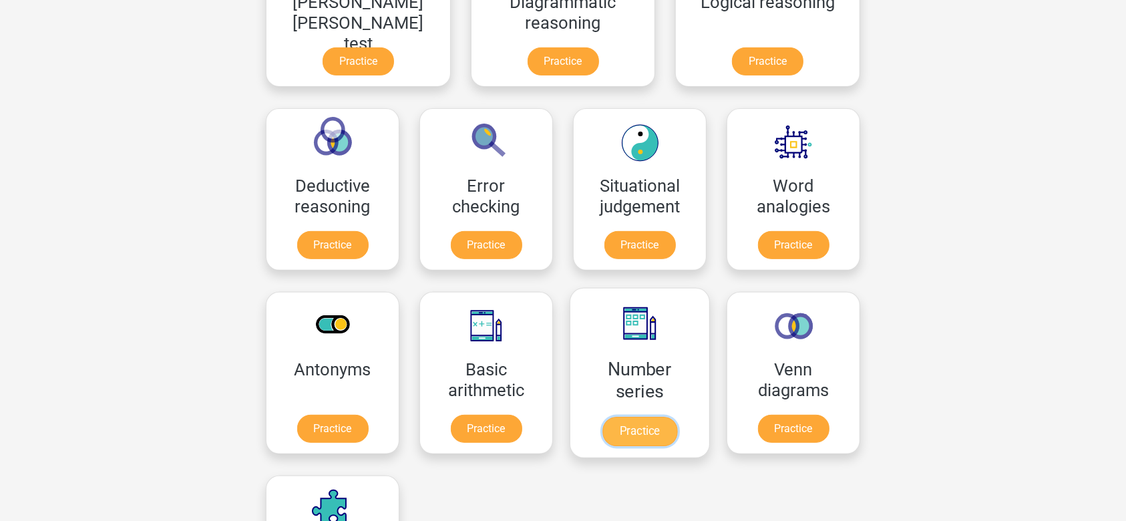
click at [602, 417] on link "Practice" at bounding box center [639, 431] width 75 height 29
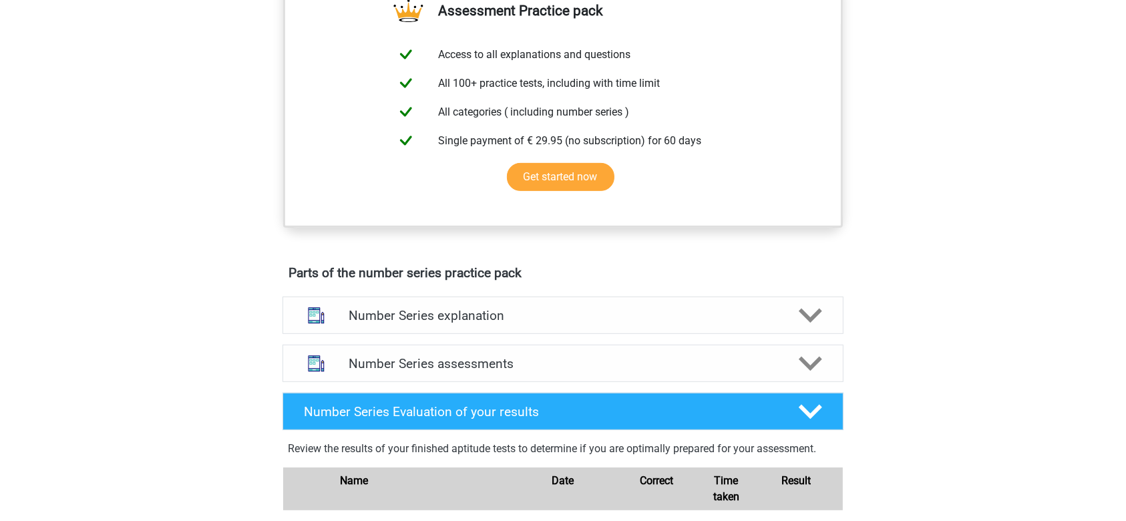
scroll to position [493, 0]
click at [814, 366] on icon at bounding box center [810, 362] width 23 height 23
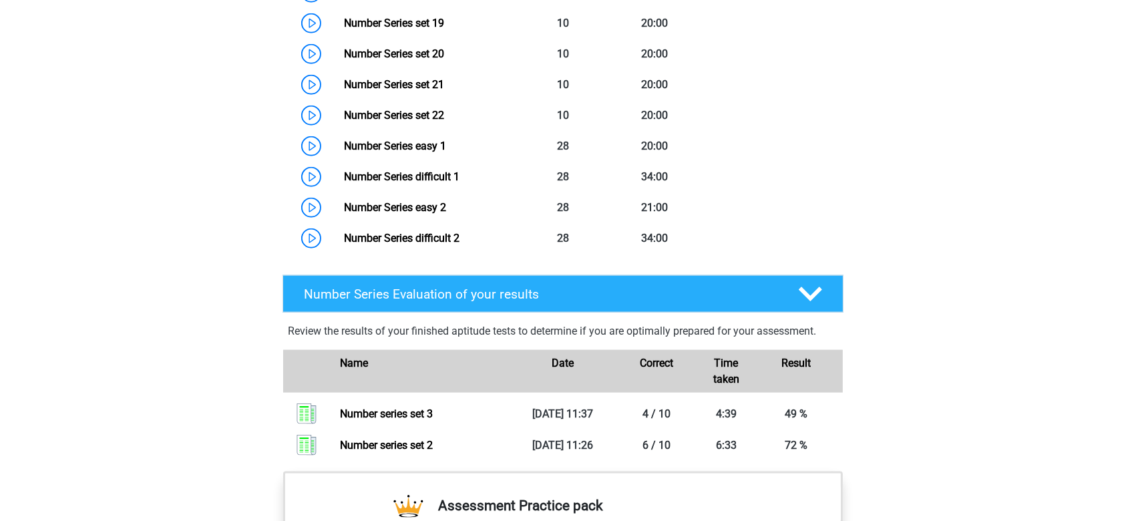
scroll to position [1520, 0]
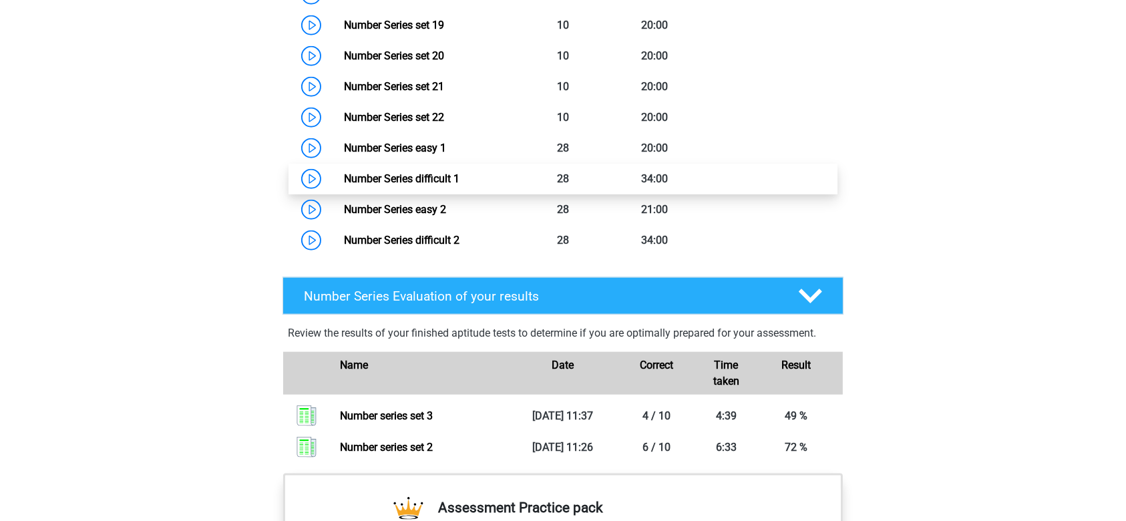
click at [459, 172] on link "Number Series difficult 1" at bounding box center [402, 178] width 116 height 13
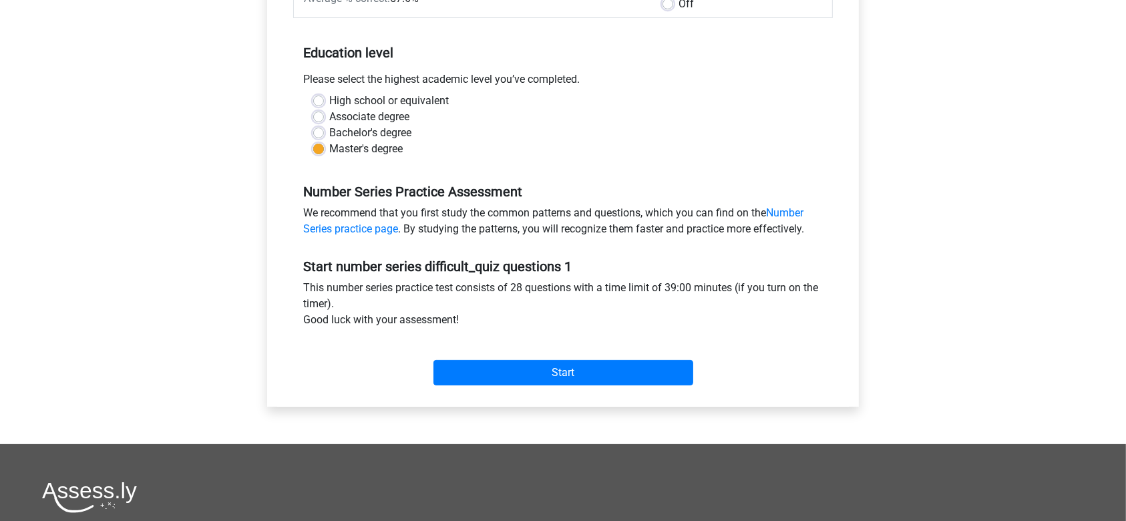
scroll to position [226, 0]
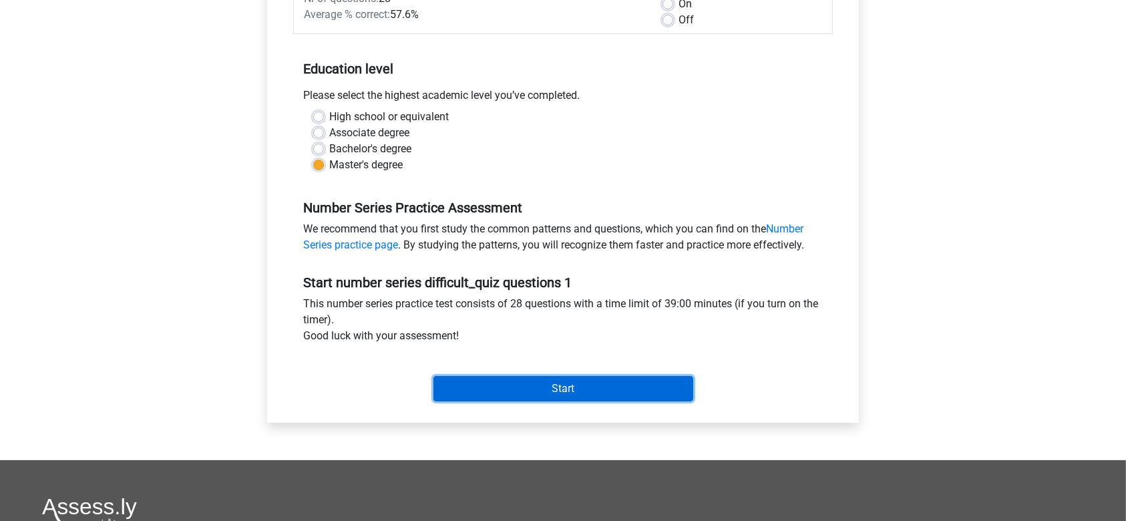
click at [487, 397] on input "Start" at bounding box center [563, 388] width 260 height 25
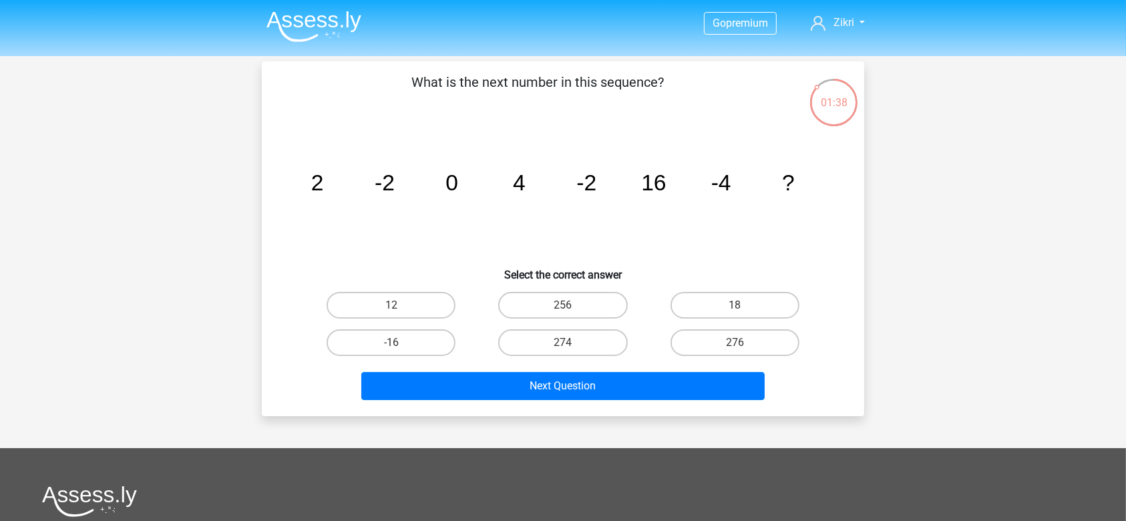
click at [327, 25] on img at bounding box center [313, 26] width 95 height 31
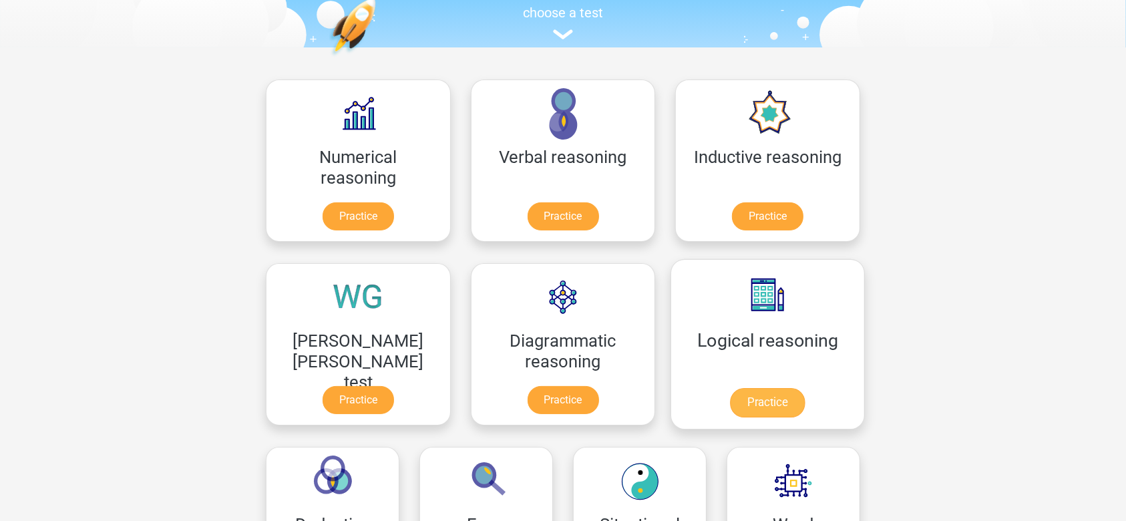
scroll to position [281, 0]
